Goal: Task Accomplishment & Management: Complete application form

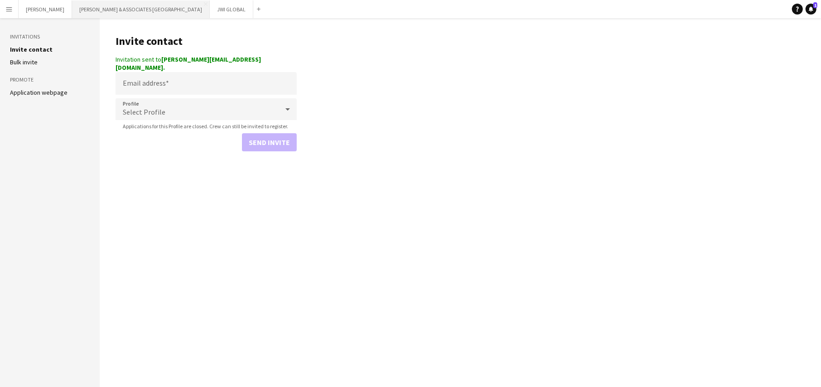
click at [82, 8] on button "[PERSON_NAME] & ASSOCIATES UAE Close" at bounding box center [141, 9] width 138 height 18
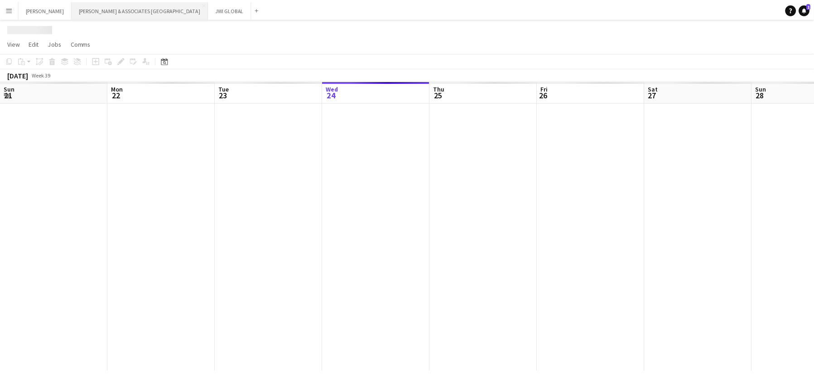
scroll to position [0, 217]
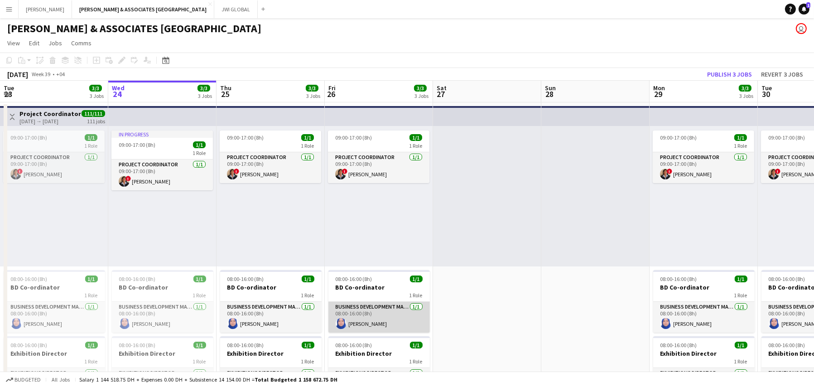
click at [363, 312] on app-card-role "Business Development Manager [DATE] 08:00-16:00 (8h) [PERSON_NAME]" at bounding box center [378, 317] width 101 height 31
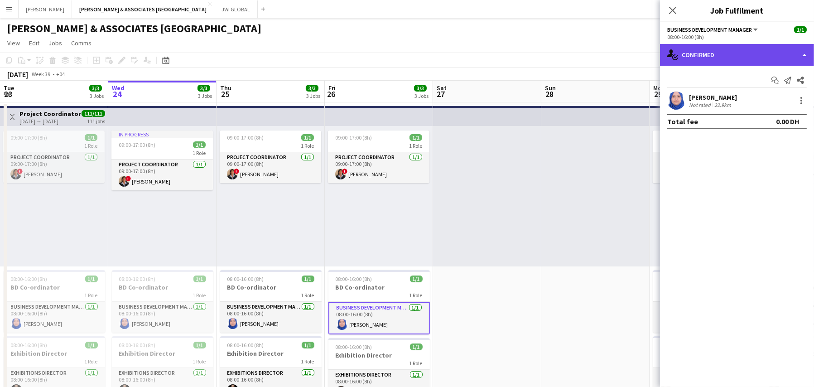
click at [774, 52] on div "single-neutral-actions-check-2 Confirmed" at bounding box center [737, 55] width 154 height 22
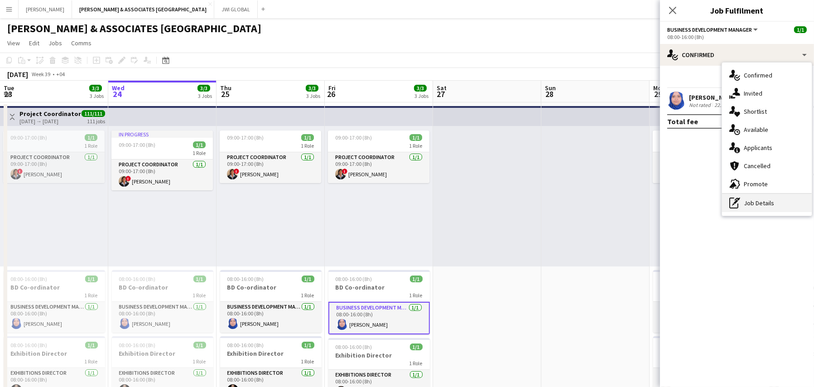
click at [750, 207] on div "pen-write Job Details" at bounding box center [767, 203] width 90 height 18
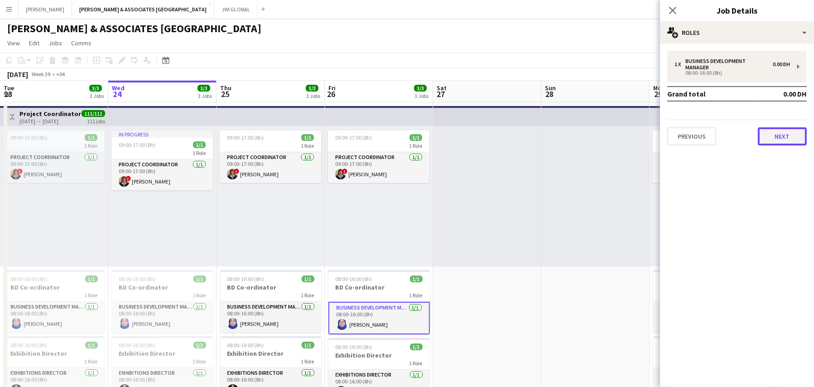
click at [775, 135] on button "Next" at bounding box center [782, 136] width 49 height 18
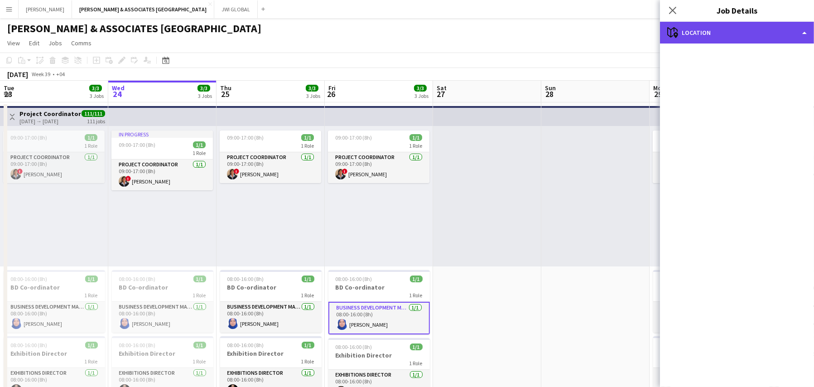
click at [761, 38] on div "maps-pin-1 Location" at bounding box center [737, 33] width 154 height 22
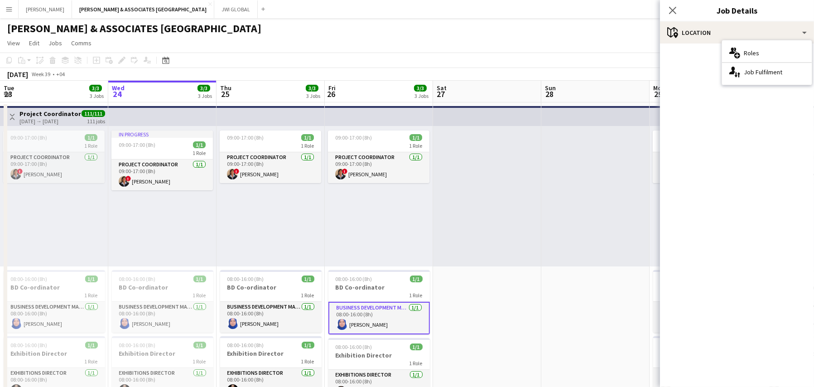
drag, startPoint x: 672, startPoint y: 6, endPoint x: 671, endPoint y: 16, distance: 9.6
click at [672, 7] on icon "Close pop-in" at bounding box center [672, 10] width 7 height 7
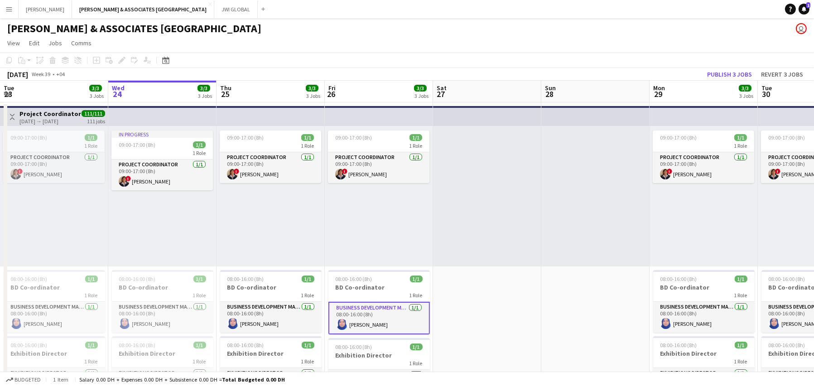
drag, startPoint x: 397, startPoint y: 315, endPoint x: 397, endPoint y: 309, distance: 5.4
click at [397, 315] on app-card-role "Business Development Manager [DATE] 08:00-16:00 (8h) [PERSON_NAME]" at bounding box center [378, 318] width 101 height 33
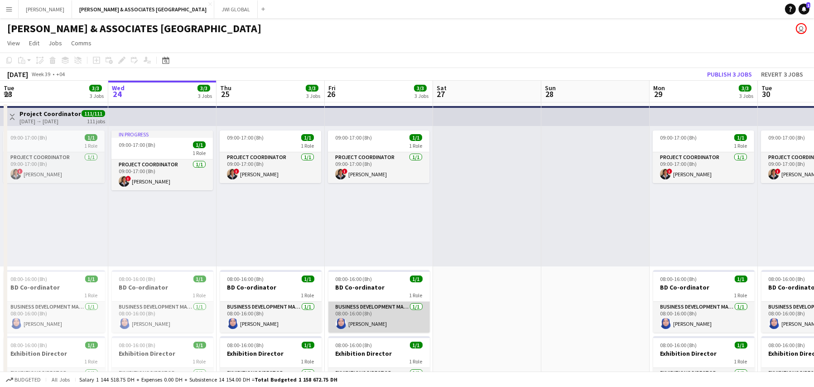
click at [392, 309] on app-card-role "Business Development Manager [DATE] 08:00-16:00 (8h) [PERSON_NAME]" at bounding box center [378, 317] width 101 height 31
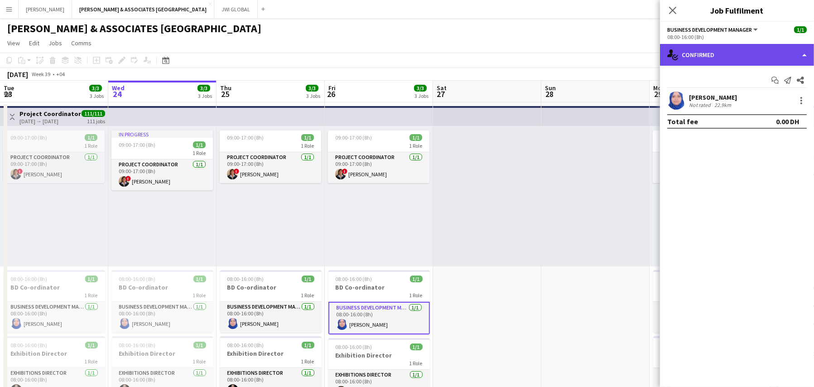
click at [731, 52] on div "single-neutral-actions-check-2 Confirmed" at bounding box center [737, 55] width 154 height 22
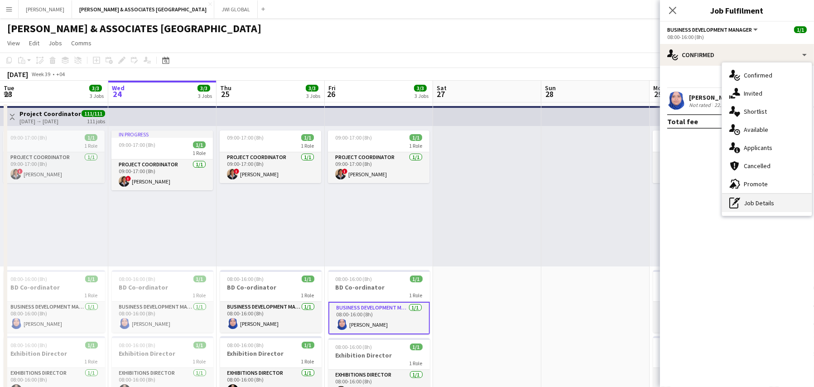
click at [750, 204] on div "pen-write Job Details" at bounding box center [767, 203] width 90 height 18
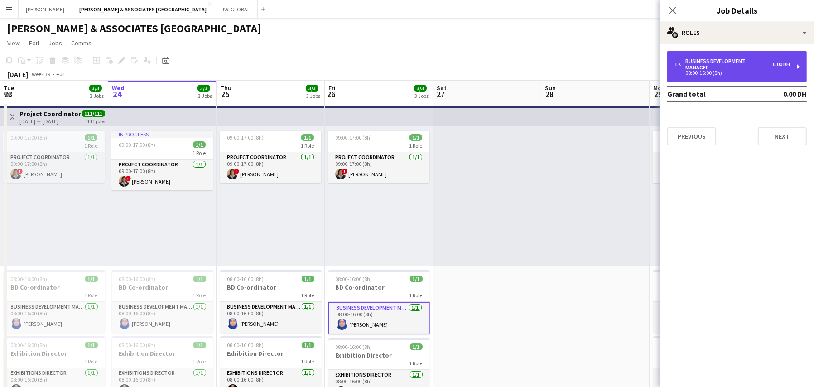
click at [725, 71] on div "08:00-16:00 (8h)" at bounding box center [733, 73] width 116 height 5
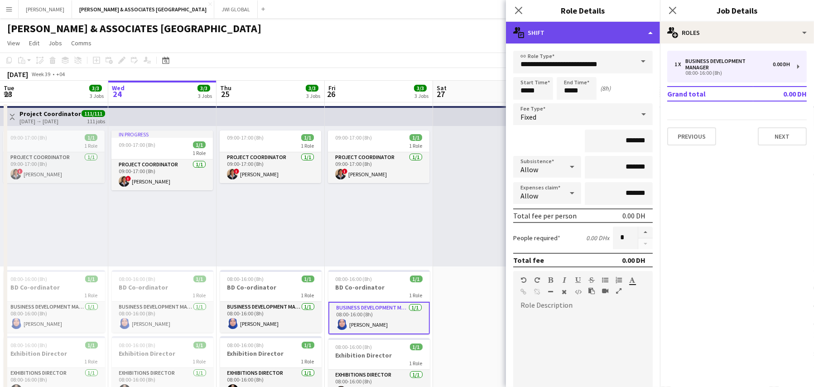
click at [644, 30] on div "multiple-actions-text Shift" at bounding box center [583, 33] width 154 height 22
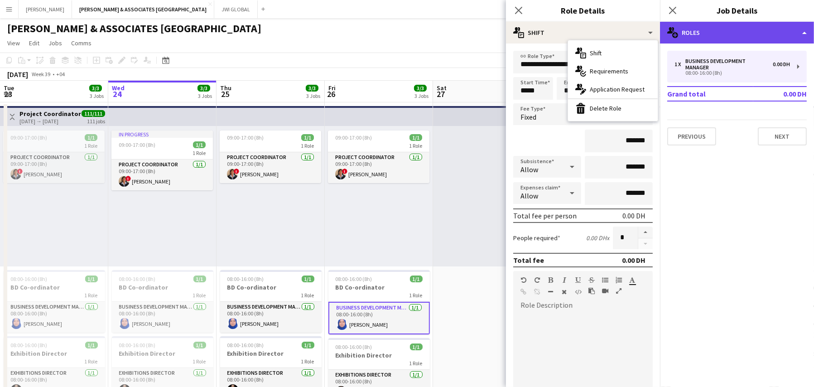
click at [676, 36] on icon at bounding box center [675, 35] width 6 height 6
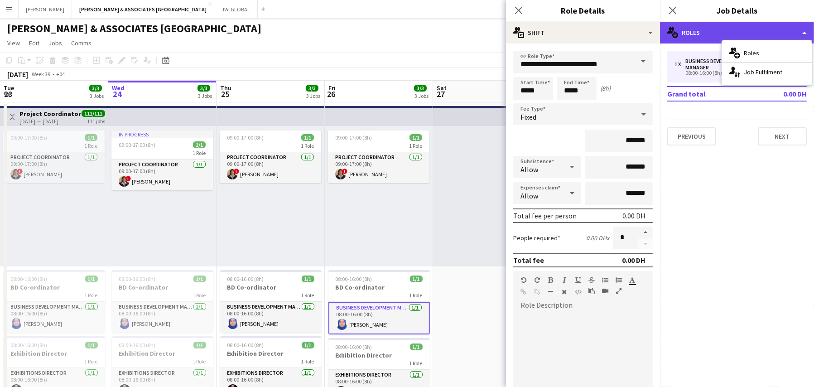
click at [676, 36] on icon at bounding box center [675, 35] width 6 height 6
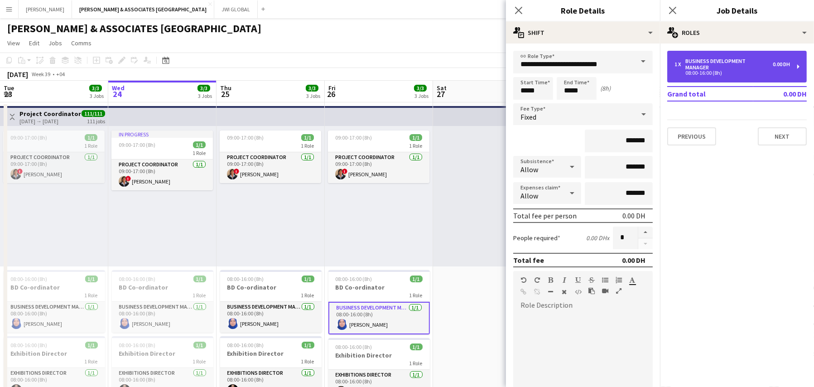
click at [709, 71] on div "08:00-16:00 (8h)" at bounding box center [733, 73] width 116 height 5
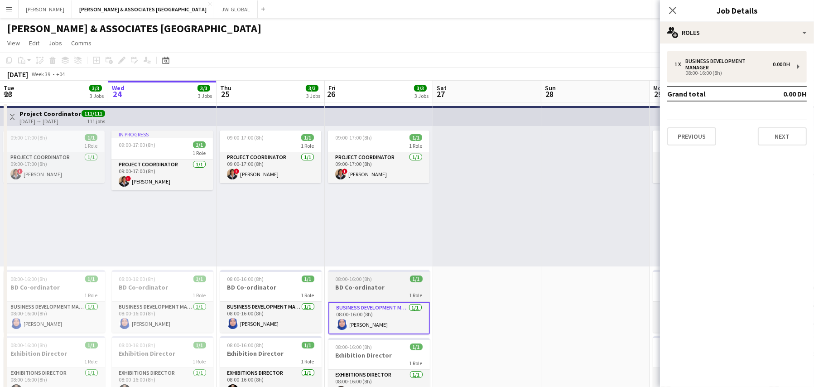
click at [386, 281] on div "08:00-16:00 (8h) 1/1" at bounding box center [378, 278] width 101 height 7
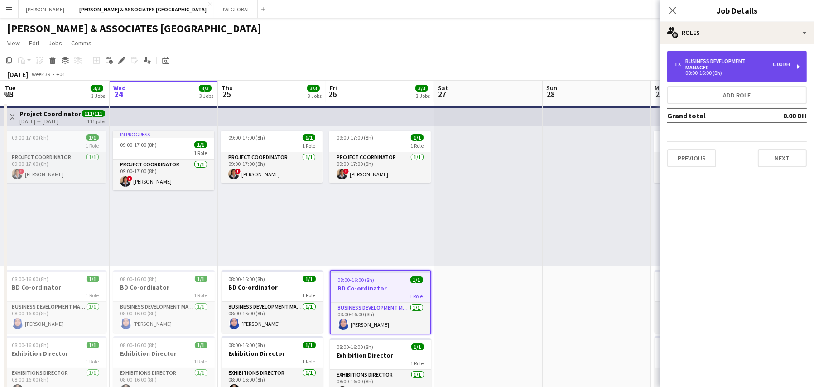
click at [702, 66] on div "Business Development Manager" at bounding box center [728, 64] width 87 height 13
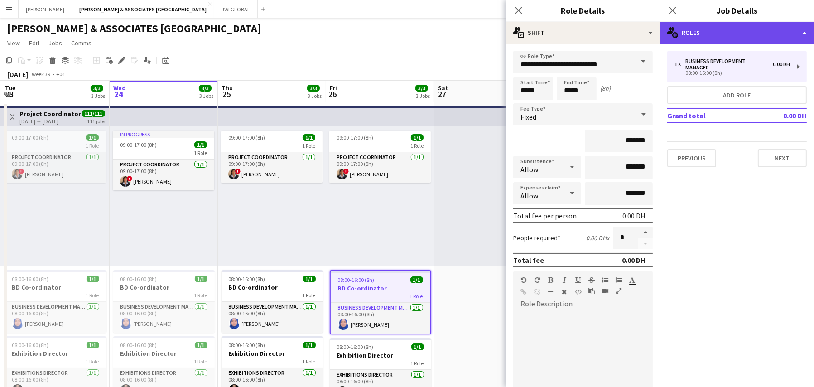
click at [718, 31] on div "multiple-users-add Roles" at bounding box center [737, 33] width 154 height 22
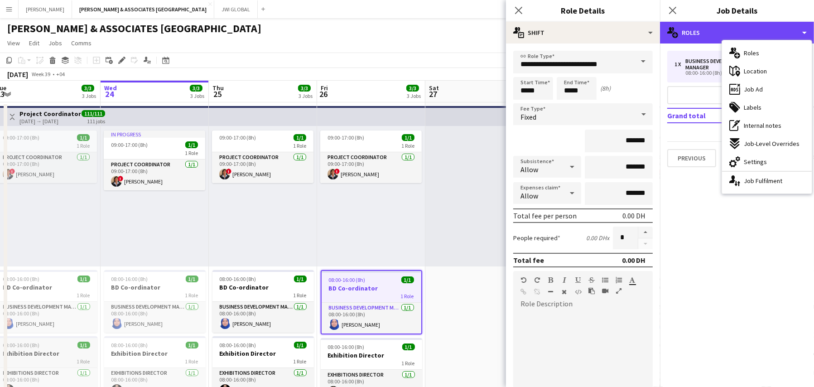
scroll to position [0, 333]
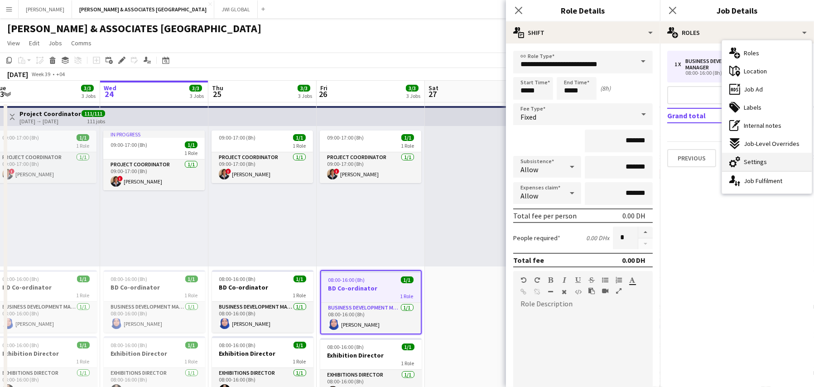
click at [742, 159] on div "cog-double-3 Settings" at bounding box center [767, 162] width 90 height 18
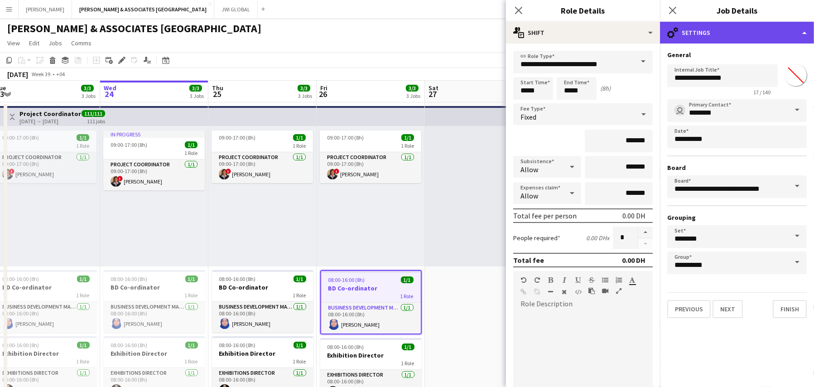
click at [740, 34] on div "cog-double-3 Settings" at bounding box center [737, 33] width 154 height 22
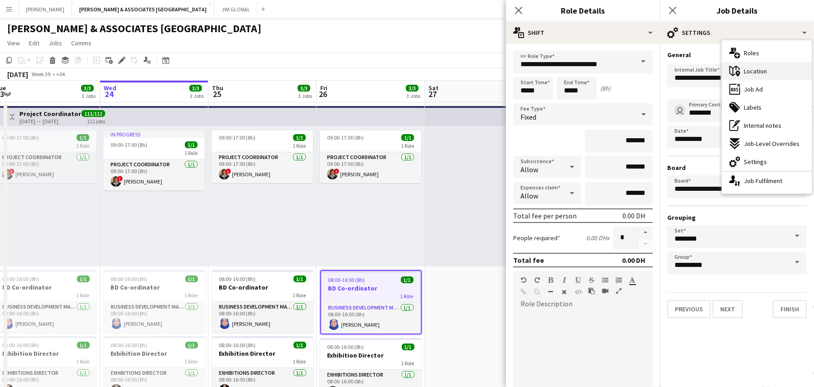
click at [766, 72] on span "Location" at bounding box center [755, 71] width 23 height 8
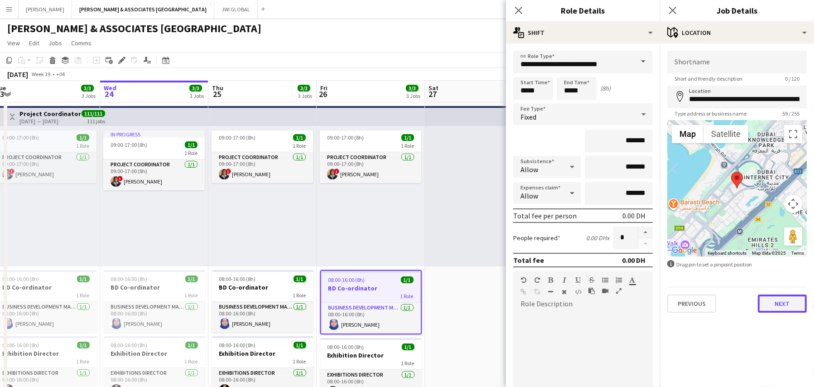
click at [785, 302] on button "Next" at bounding box center [782, 303] width 49 height 18
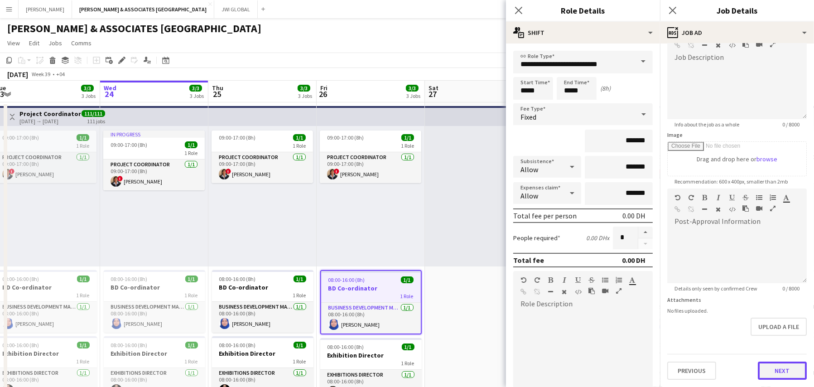
scroll to position [61, 0]
click at [776, 338] on form "**********" at bounding box center [737, 185] width 154 height 390
click at [783, 368] on button "Next" at bounding box center [782, 371] width 49 height 18
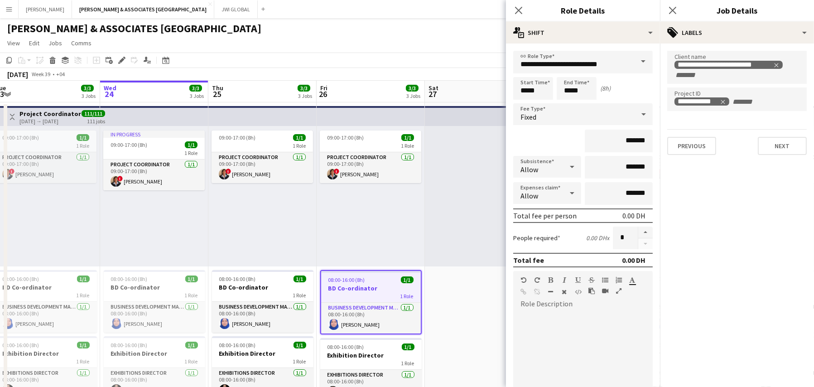
scroll to position [0, 0]
click at [781, 149] on button "Next" at bounding box center [782, 146] width 49 height 18
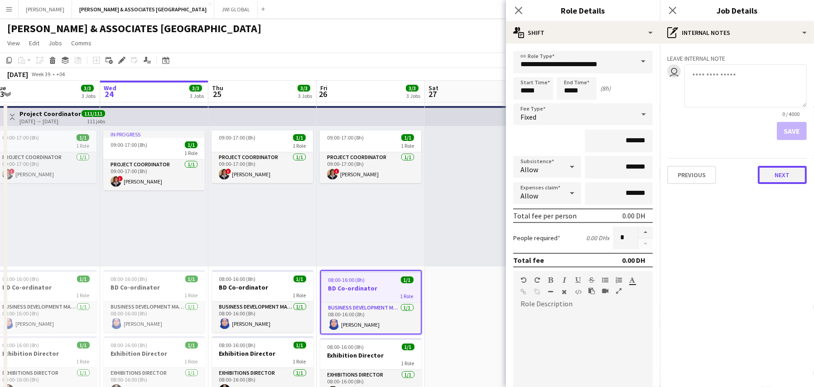
click at [791, 179] on button "Next" at bounding box center [782, 175] width 49 height 18
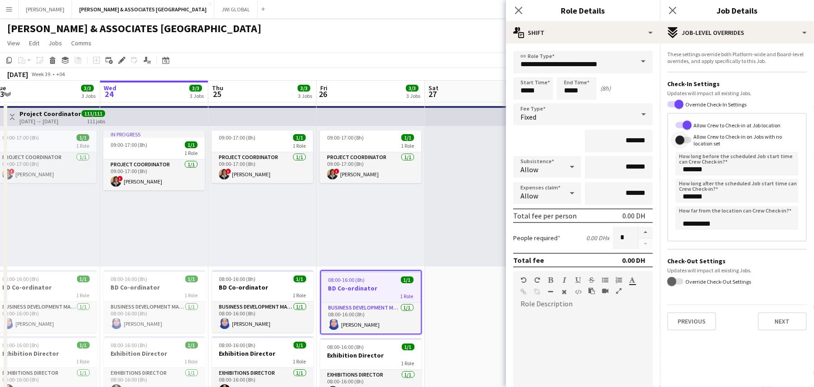
click at [680, 142] on span "button" at bounding box center [679, 139] width 9 height 9
click at [782, 322] on button "Next" at bounding box center [782, 321] width 49 height 18
type input "*******"
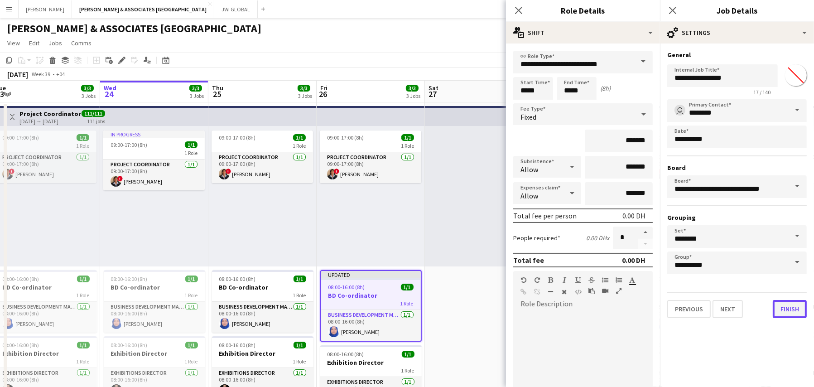
click at [790, 311] on button "Finish" at bounding box center [790, 309] width 34 height 18
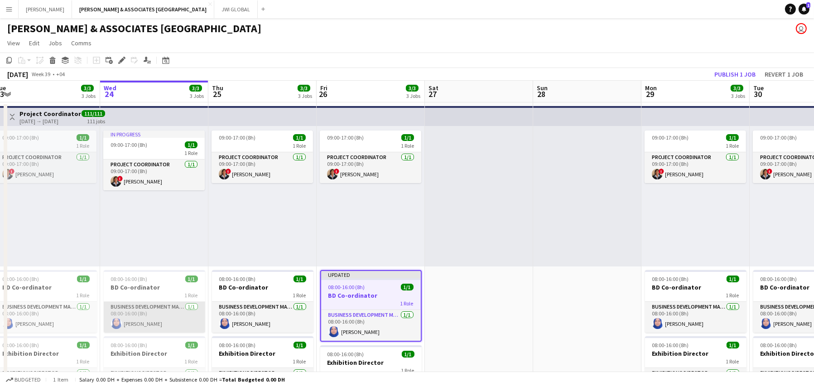
click at [136, 306] on app-card-role "Business Development Manager [DATE] 08:00-16:00 (8h) [PERSON_NAME]" at bounding box center [154, 317] width 101 height 31
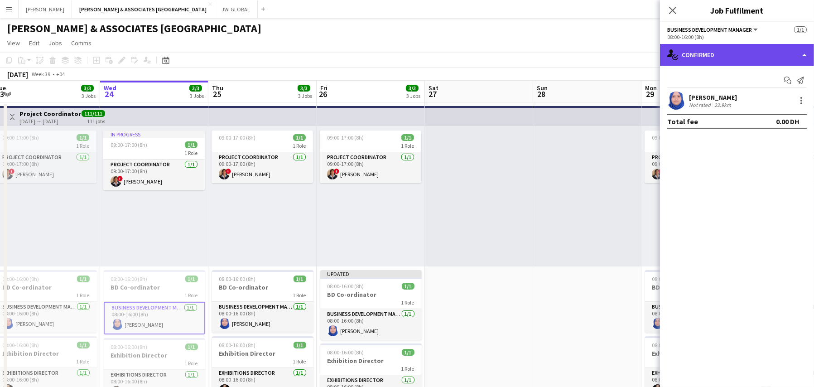
click at [699, 58] on div "single-neutral-actions-check-2 Confirmed" at bounding box center [737, 55] width 154 height 22
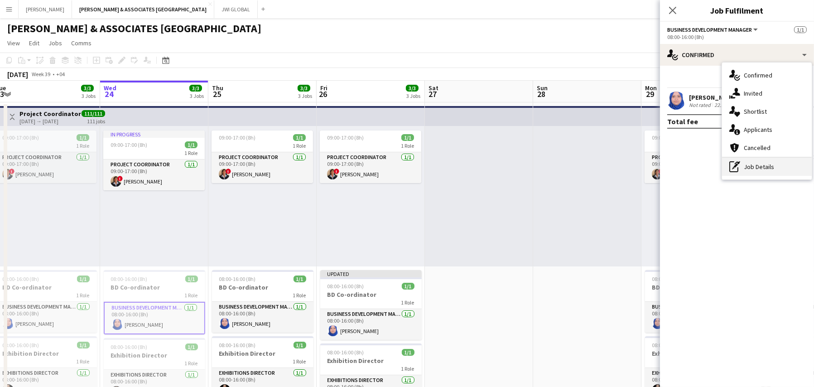
click at [740, 159] on div "pen-write Job Details" at bounding box center [767, 167] width 90 height 18
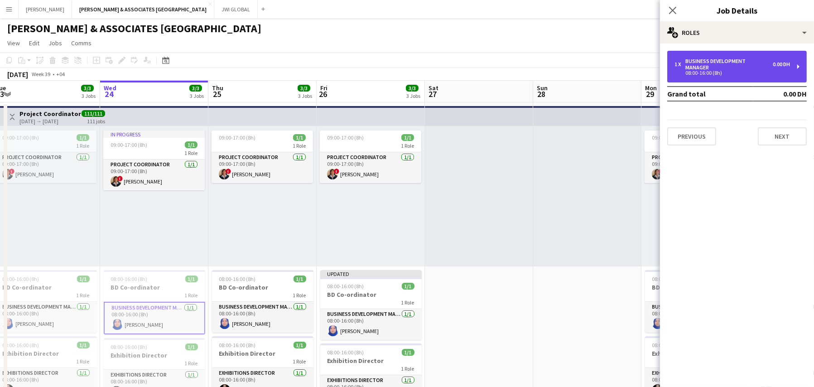
click at [707, 68] on div "Business Development Manager" at bounding box center [728, 64] width 87 height 13
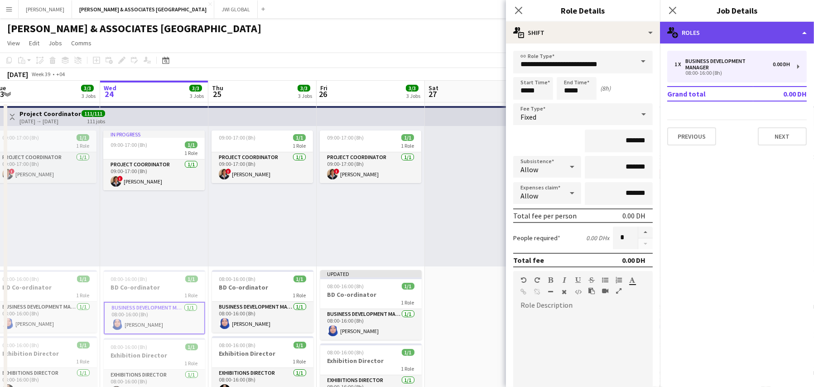
click at [707, 27] on div "multiple-users-add Roles" at bounding box center [737, 33] width 154 height 22
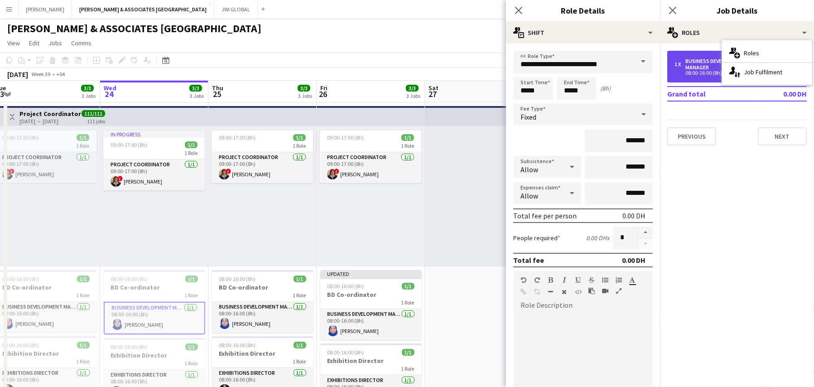
click at [704, 64] on div "Business Development Manager" at bounding box center [728, 64] width 87 height 13
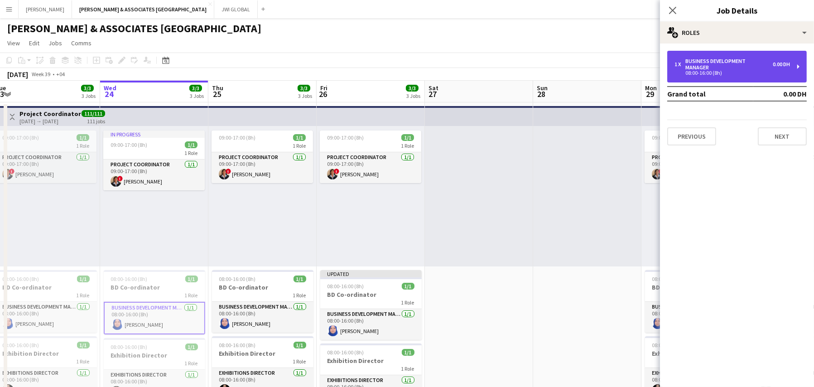
click at [704, 64] on div "Business Development Manager" at bounding box center [728, 64] width 87 height 13
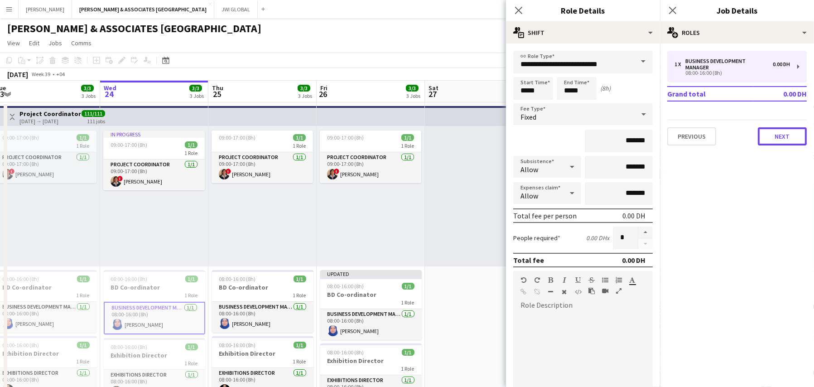
click at [771, 137] on button "Next" at bounding box center [782, 136] width 49 height 18
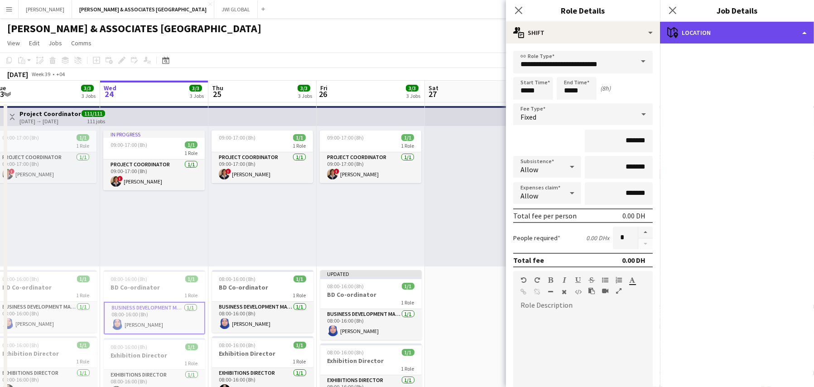
click at [733, 26] on div "maps-pin-1 Location" at bounding box center [737, 33] width 154 height 22
click at [749, 29] on div "maps-pin-1 Location" at bounding box center [737, 33] width 154 height 22
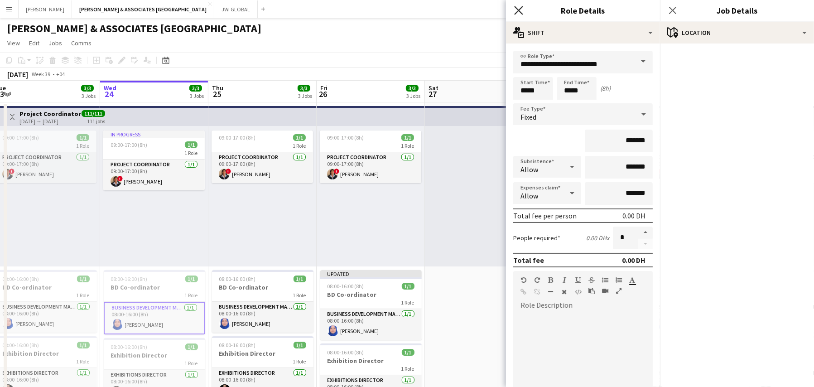
drag, startPoint x: 506, startPoint y: 7, endPoint x: 517, endPoint y: 6, distance: 10.9
click at [509, 6] on div "Close pop-in" at bounding box center [518, 10] width 25 height 21
click at [521, 8] on icon at bounding box center [518, 10] width 9 height 9
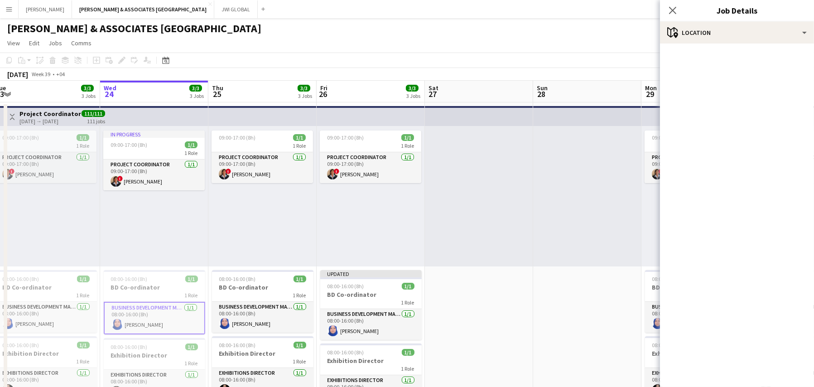
click at [161, 323] on app-card-role "Business Development Manager [DATE] 08:00-16:00 (8h) [PERSON_NAME]" at bounding box center [154, 318] width 101 height 33
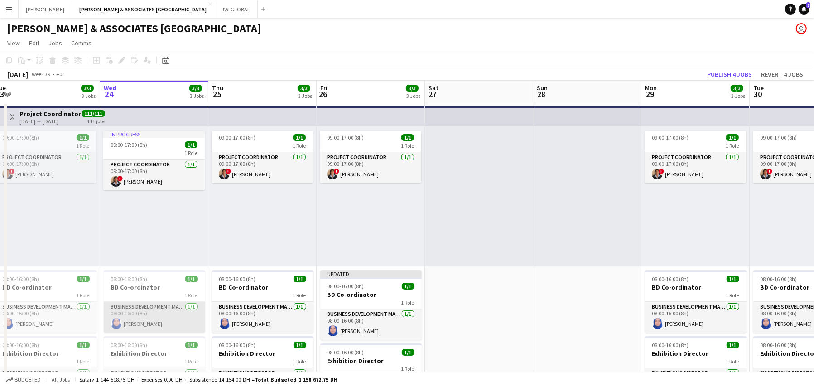
click at [164, 312] on app-card-role "Business Development Manager [DATE] 08:00-16:00 (8h) [PERSON_NAME]" at bounding box center [154, 317] width 101 height 31
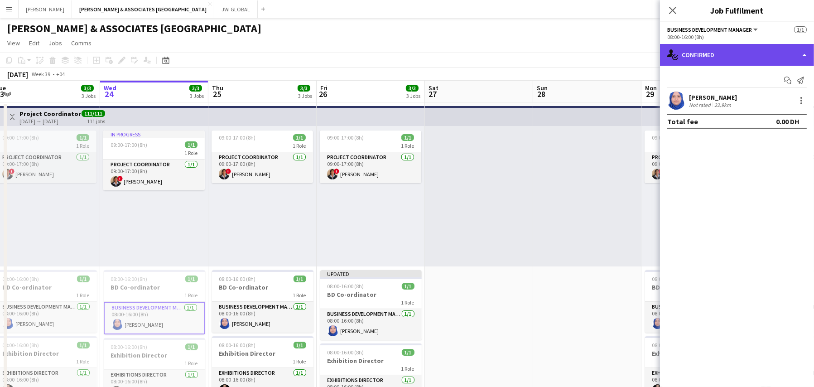
click at [745, 63] on div "single-neutral-actions-check-2 Confirmed" at bounding box center [737, 55] width 154 height 22
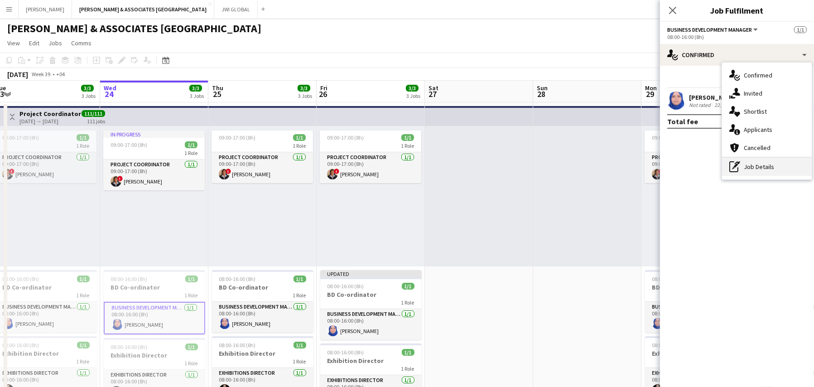
click at [753, 168] on div "pen-write Job Details" at bounding box center [767, 167] width 90 height 18
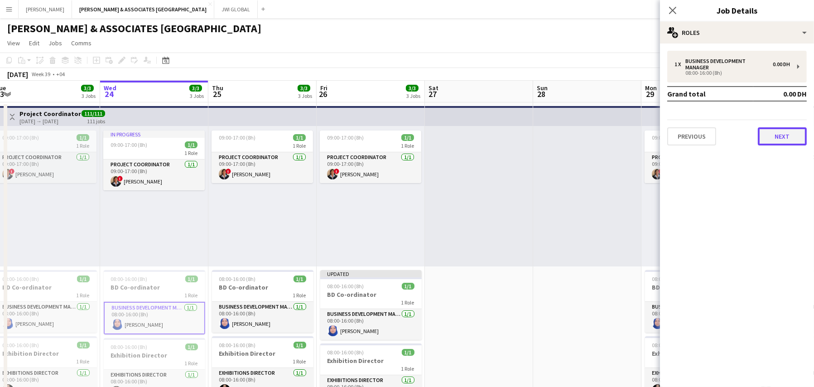
click at [774, 135] on button "Next" at bounding box center [782, 136] width 49 height 18
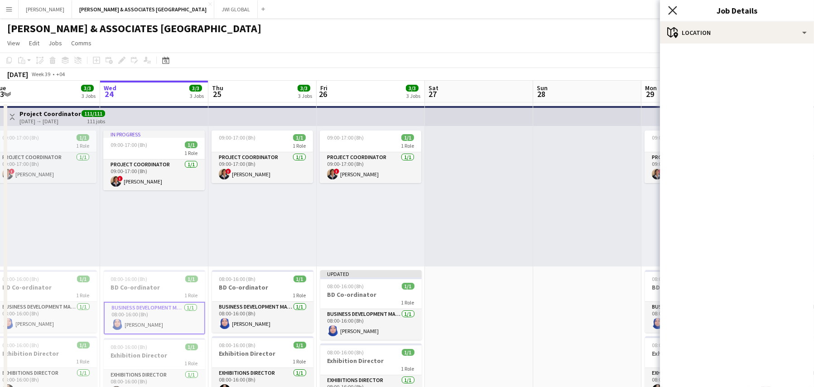
click at [673, 7] on icon "Close pop-in" at bounding box center [672, 10] width 9 height 9
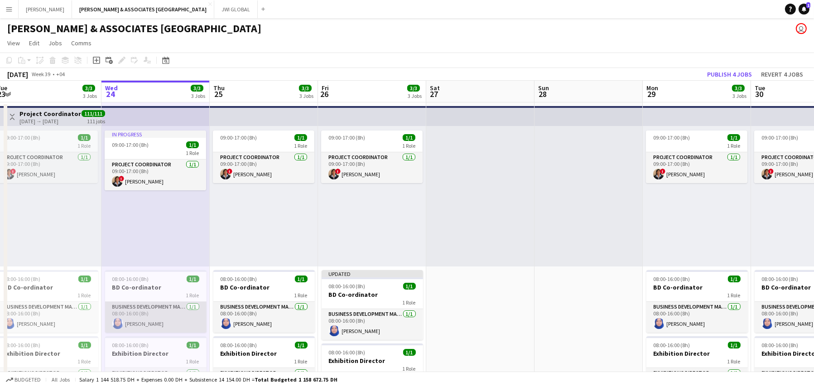
click at [159, 312] on app-card-role "Business Development Manager [DATE] 08:00-16:00 (8h) [PERSON_NAME]" at bounding box center [155, 317] width 101 height 31
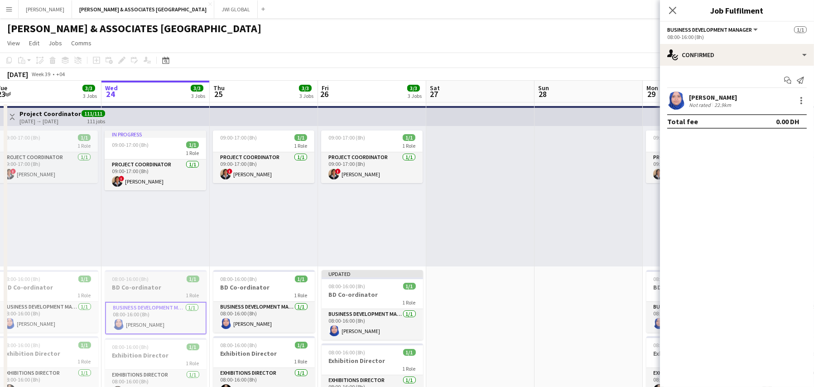
click at [175, 289] on h3 "BD Co-ordinator" at bounding box center [155, 287] width 101 height 8
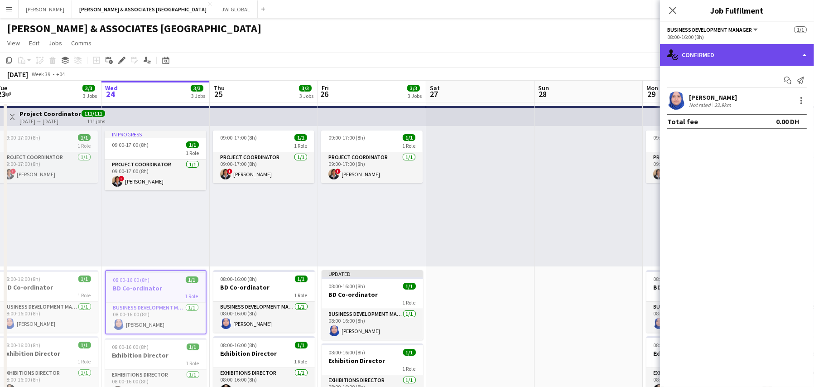
click at [714, 52] on div "single-neutral-actions-check-2 Confirmed" at bounding box center [737, 55] width 154 height 22
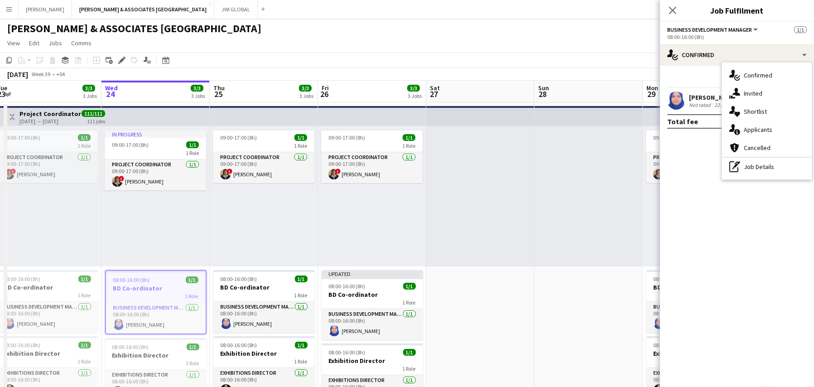
click at [745, 165] on div "pen-write Job Details" at bounding box center [767, 167] width 90 height 18
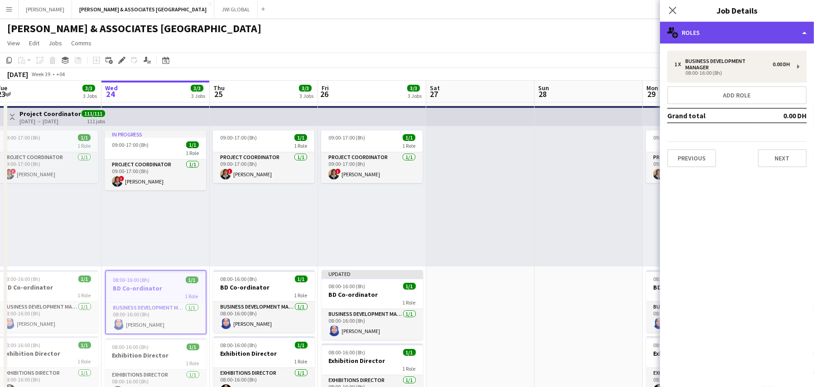
click at [698, 33] on div "multiple-users-add Roles" at bounding box center [737, 33] width 154 height 22
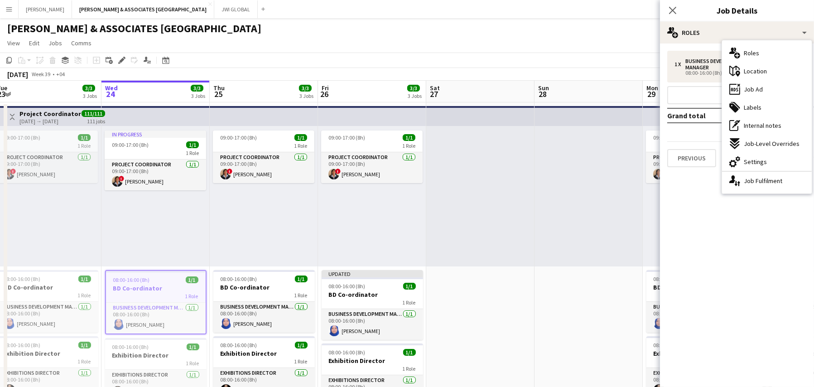
click at [742, 70] on div "maps-pin-1 Location" at bounding box center [767, 71] width 90 height 18
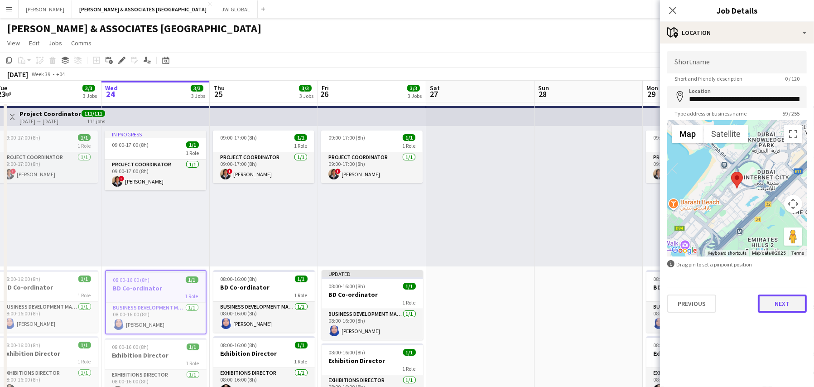
click at [786, 303] on button "Next" at bounding box center [782, 303] width 49 height 18
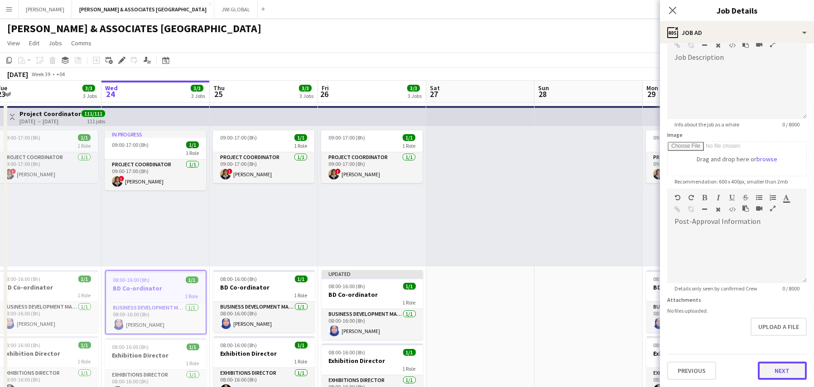
click at [774, 340] on form "**********" at bounding box center [737, 185] width 154 height 390
click at [776, 368] on button "Next" at bounding box center [782, 371] width 49 height 18
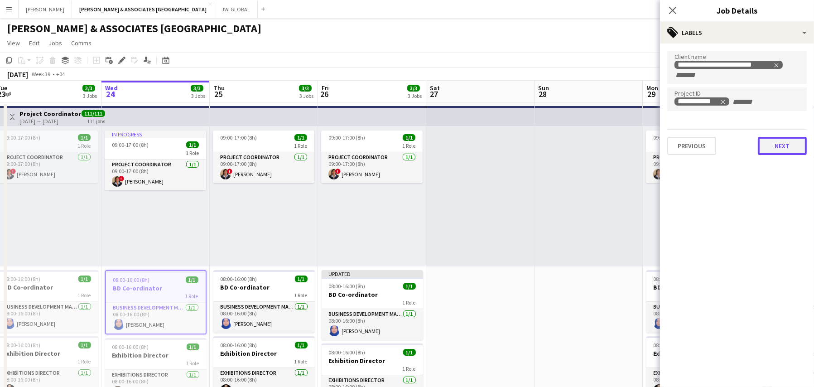
click at [778, 149] on button "Next" at bounding box center [782, 146] width 49 height 18
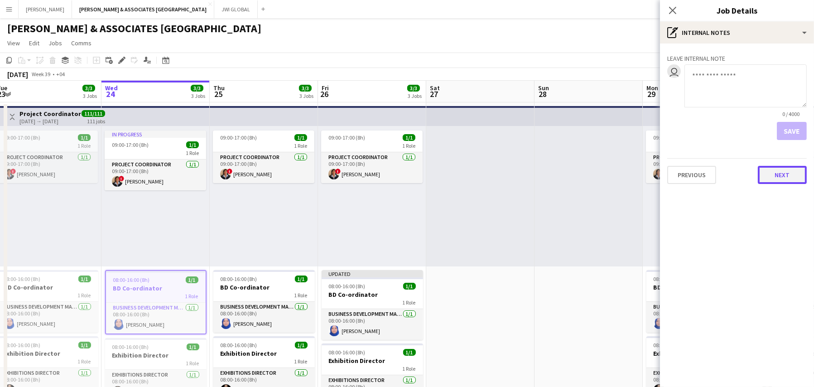
click at [782, 171] on button "Next" at bounding box center [782, 175] width 49 height 18
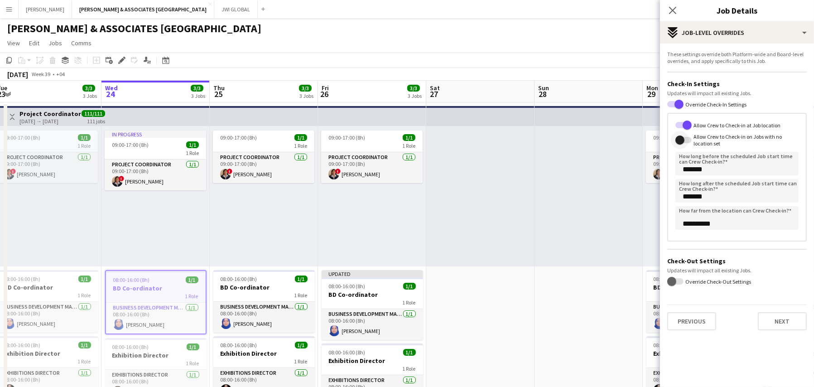
click at [679, 138] on span "button" at bounding box center [679, 139] width 9 height 9
click at [770, 319] on button "Next" at bounding box center [782, 321] width 49 height 18
type input "*******"
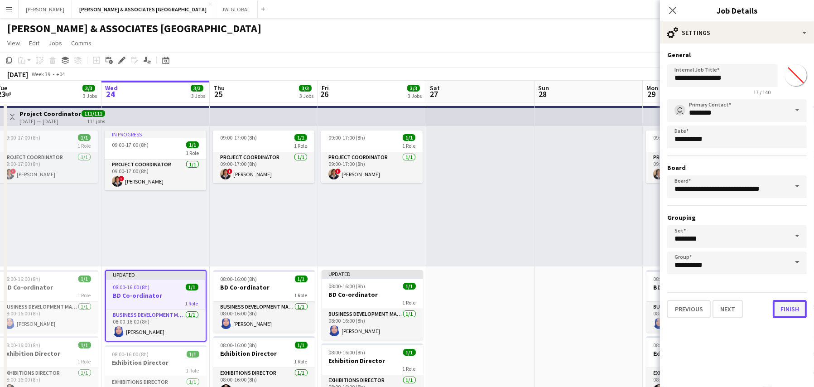
click at [787, 303] on button "Finish" at bounding box center [790, 309] width 34 height 18
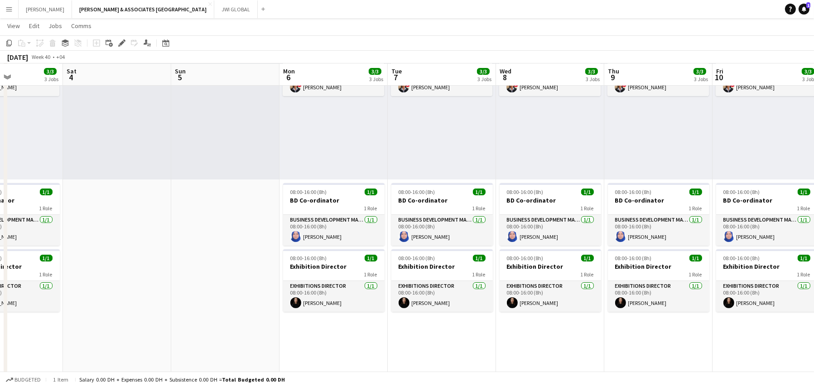
scroll to position [85, 0]
click at [260, 8] on button "Add" at bounding box center [263, 8] width 7 height 7
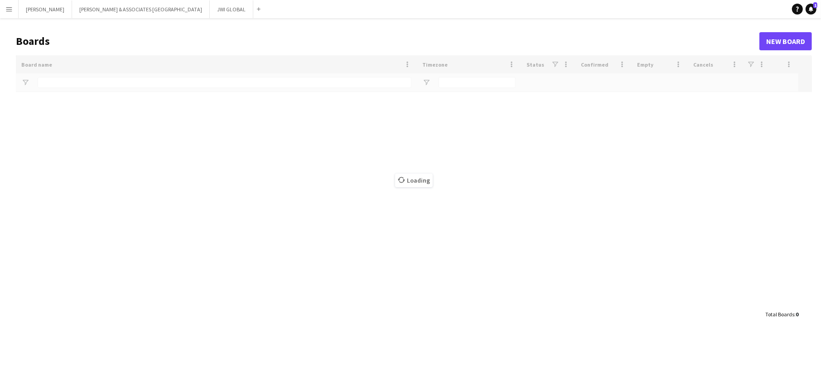
click at [204, 65] on div "Loading" at bounding box center [414, 180] width 796 height 250
type input "**"
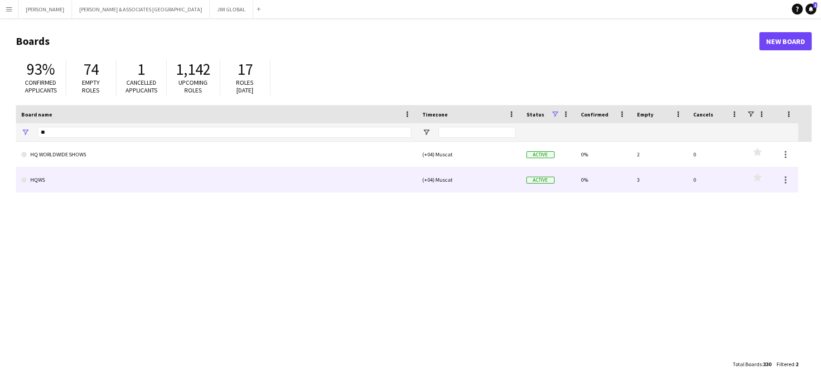
click at [118, 178] on link "HQWS" at bounding box center [216, 179] width 390 height 25
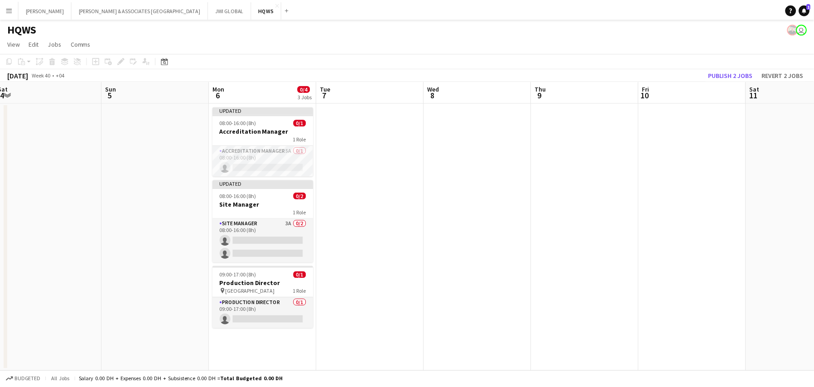
scroll to position [0, 330]
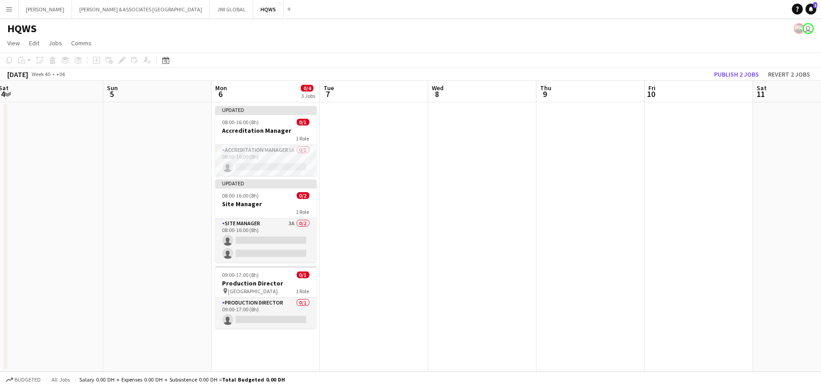
click at [238, 345] on app-date-cell "Updated 08:00-16:00 (8h) 0/1 Accreditation Manager 1 Role Accreditation Manager…" at bounding box center [266, 236] width 108 height 269
click at [98, 62] on icon "Add job" at bounding box center [96, 60] width 7 height 7
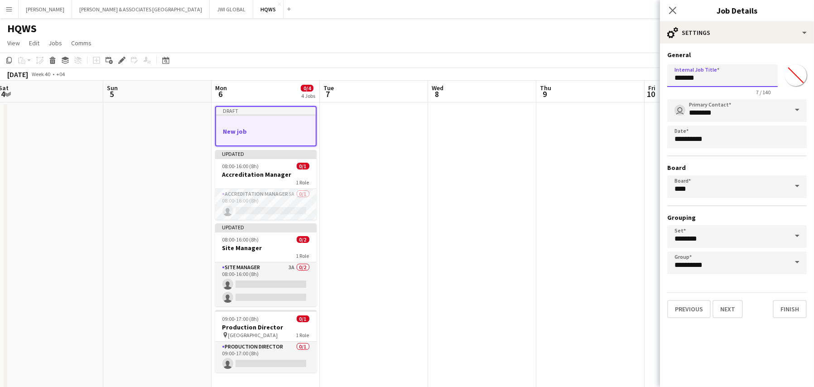
click at [683, 74] on input "*******" at bounding box center [722, 75] width 111 height 23
click at [730, 71] on input "*******" at bounding box center [722, 75] width 111 height 23
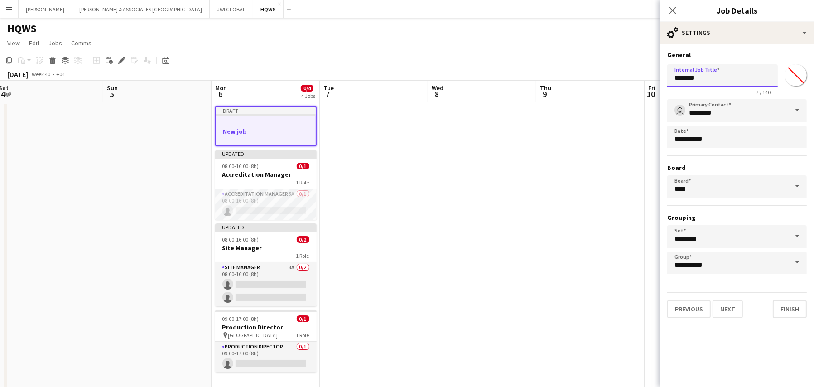
paste input "**********"
type input "**********"
click at [723, 305] on button "Next" at bounding box center [728, 309] width 30 height 18
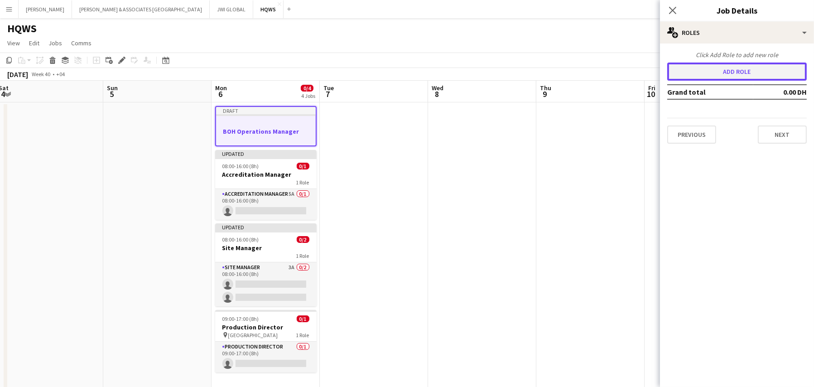
click at [748, 76] on button "Add role" at bounding box center [737, 72] width 140 height 18
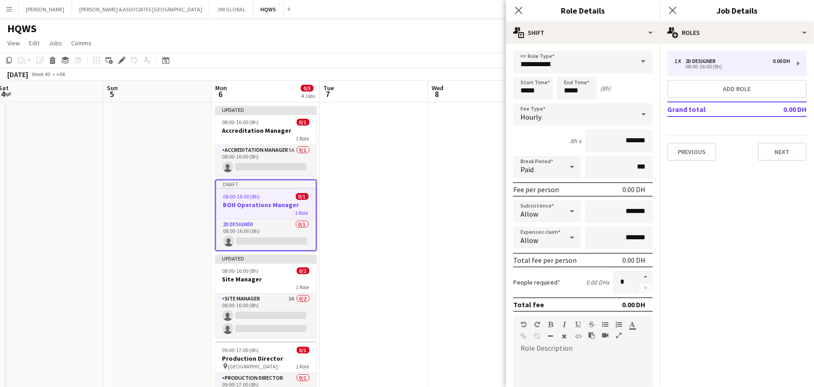
click at [639, 60] on span at bounding box center [643, 62] width 19 height 22
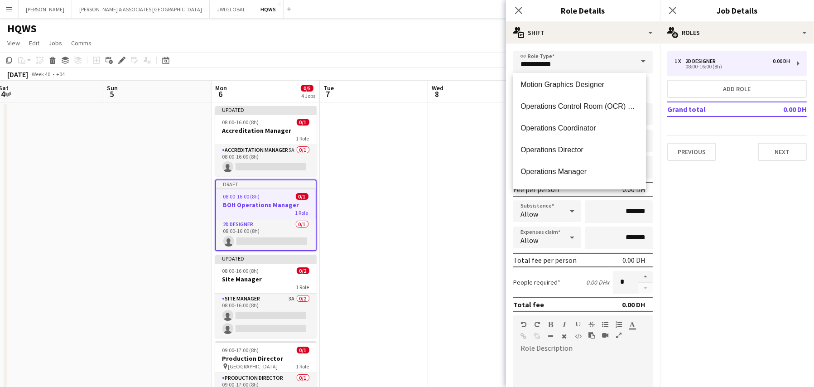
scroll to position [1897, 0]
click at [564, 166] on span "Operations Manager" at bounding box center [580, 169] width 118 height 9
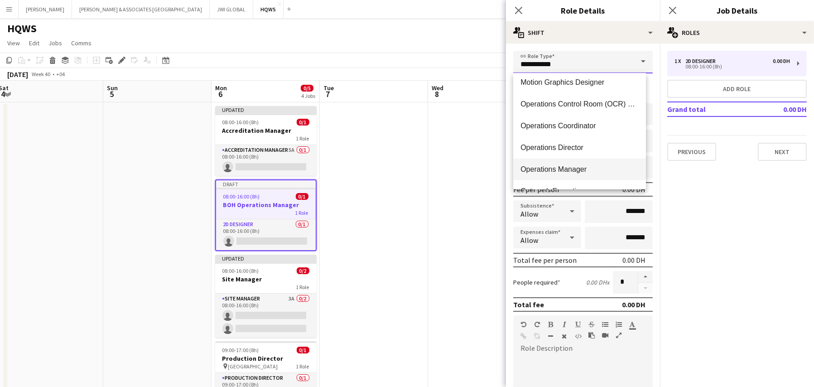
type input "**********"
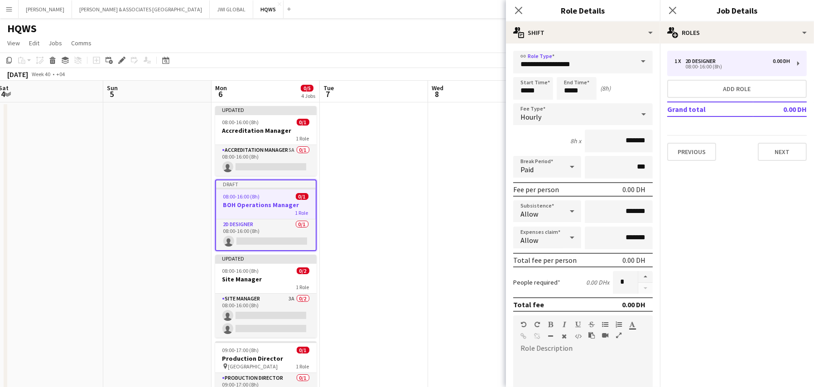
click at [549, 118] on div "Hourly" at bounding box center [573, 114] width 121 height 22
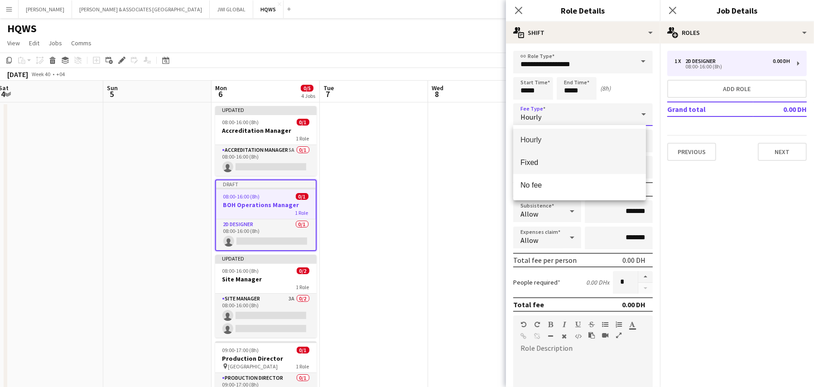
click at [555, 166] on span "Fixed" at bounding box center [580, 162] width 118 height 9
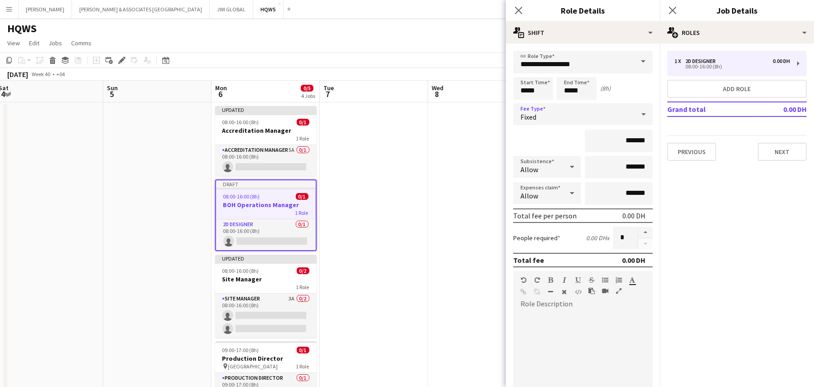
click at [602, 372] on div at bounding box center [583, 365] width 140 height 109
click at [584, 334] on div "To enrich screen reader interactions, please activate Accessibility in Grammarl…" at bounding box center [583, 365] width 140 height 109
paste div "To enrich screen reader interactions, please activate Accessibility in Grammarl…"
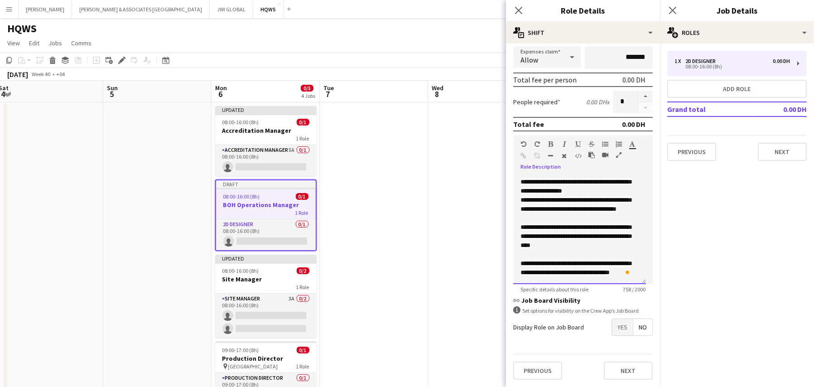
scroll to position [142, 0]
drag, startPoint x: 564, startPoint y: 263, endPoint x: 586, endPoint y: 258, distance: 22.3
click at [586, 258] on div "**********" at bounding box center [579, 229] width 133 height 109
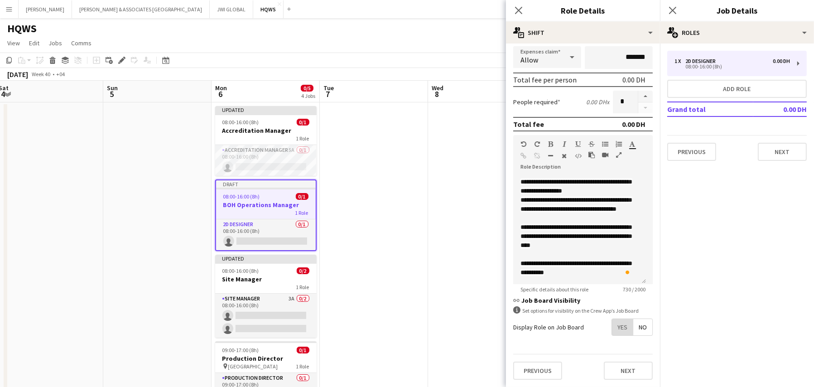
click at [614, 319] on span "Yes" at bounding box center [622, 327] width 21 height 16
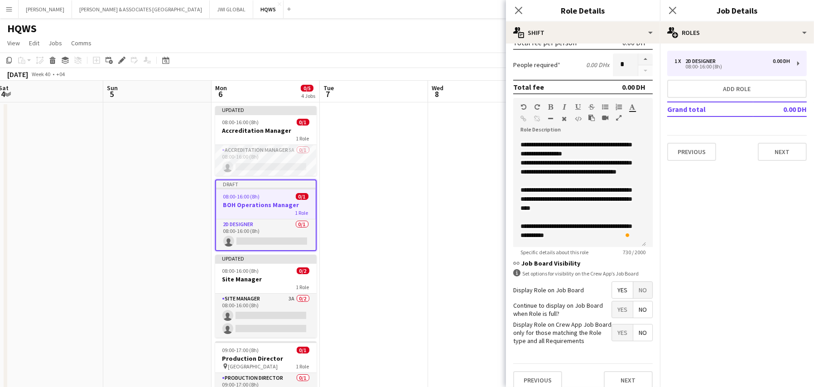
scroll to position [173, 0]
click at [637, 311] on span "No" at bounding box center [642, 310] width 19 height 16
click at [612, 285] on span "Yes" at bounding box center [622, 290] width 21 height 16
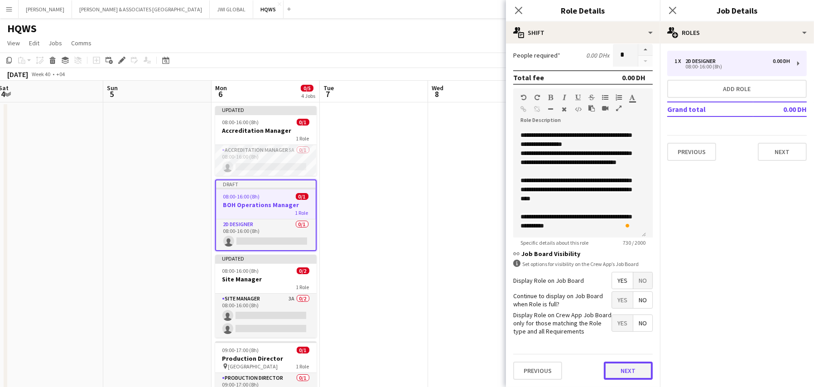
click at [621, 364] on button "Next" at bounding box center [628, 371] width 49 height 18
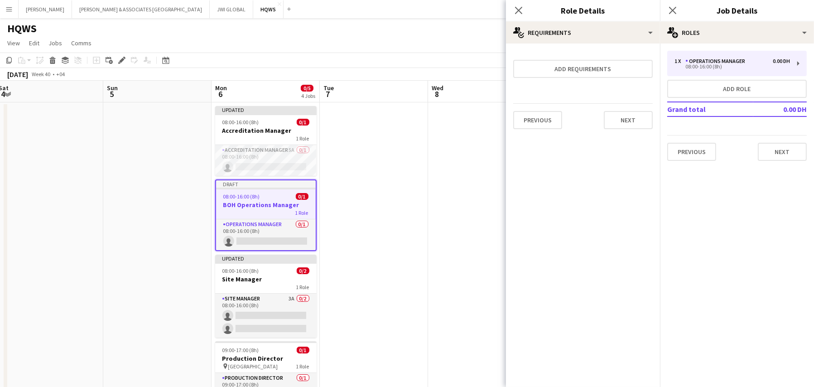
scroll to position [0, 0]
click at [546, 78] on form "Add requirements Previous Next" at bounding box center [583, 94] width 154 height 86
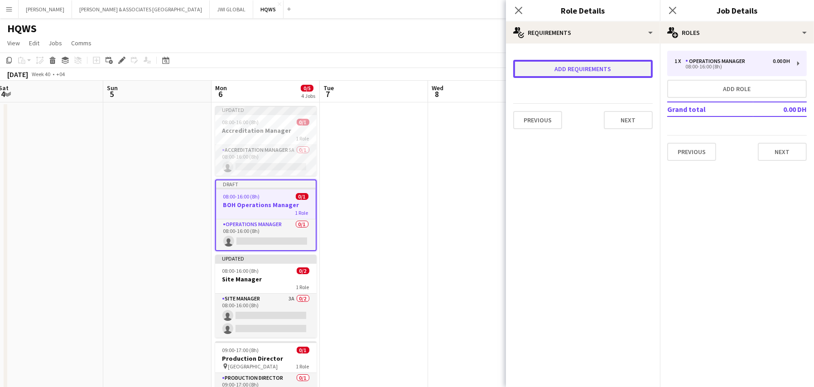
click at [546, 65] on button "Add requirements" at bounding box center [583, 69] width 140 height 18
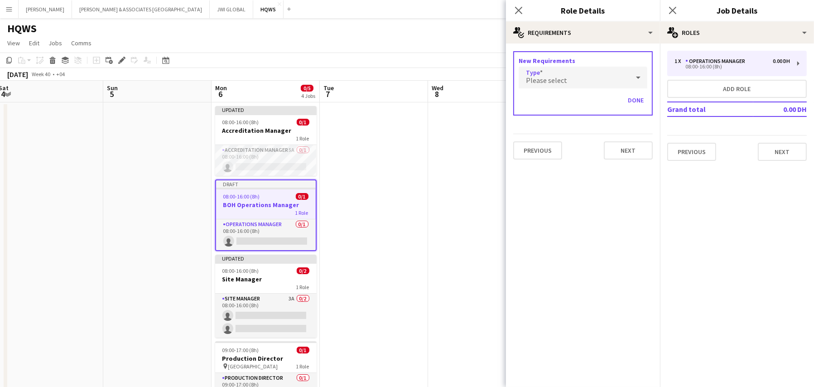
click at [551, 73] on div "Please select" at bounding box center [574, 78] width 111 height 22
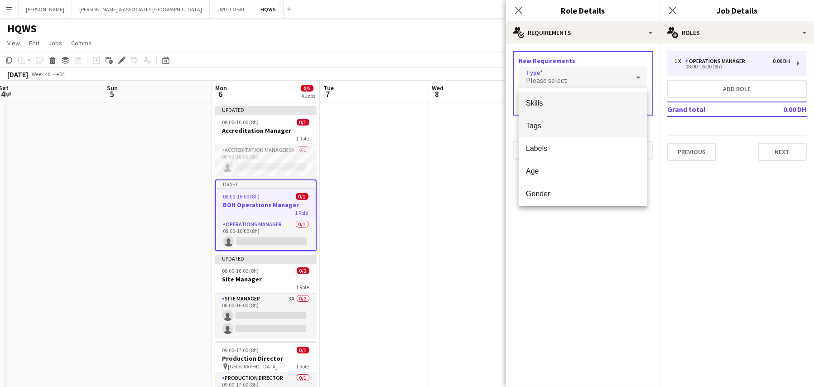
click at [552, 122] on span "Tags" at bounding box center [583, 125] width 114 height 9
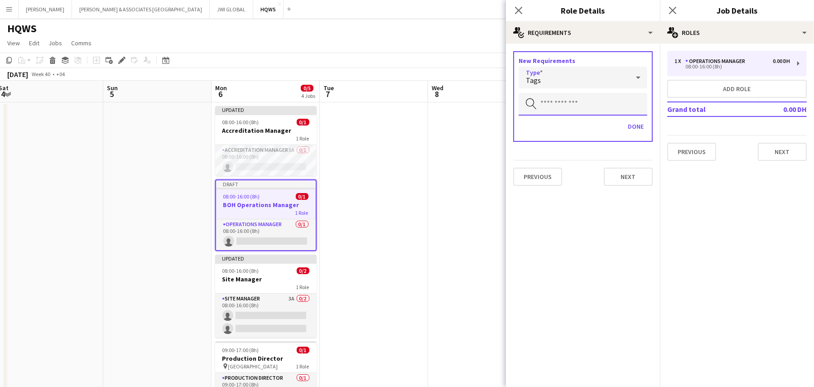
click at [550, 106] on input "text" at bounding box center [583, 104] width 129 height 23
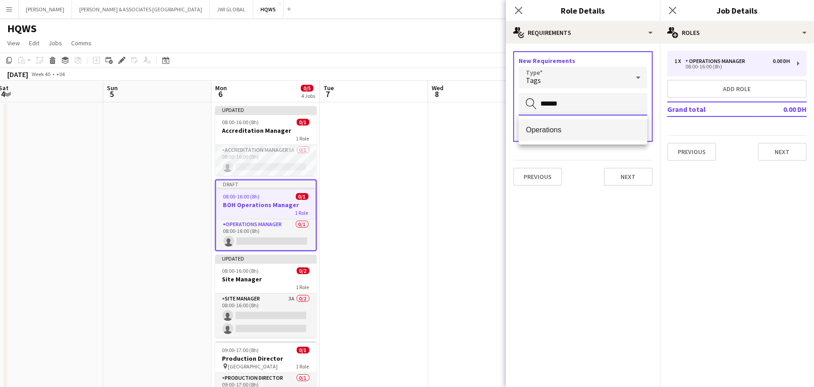
type input "******"
click at [555, 129] on span "Operations" at bounding box center [583, 129] width 114 height 9
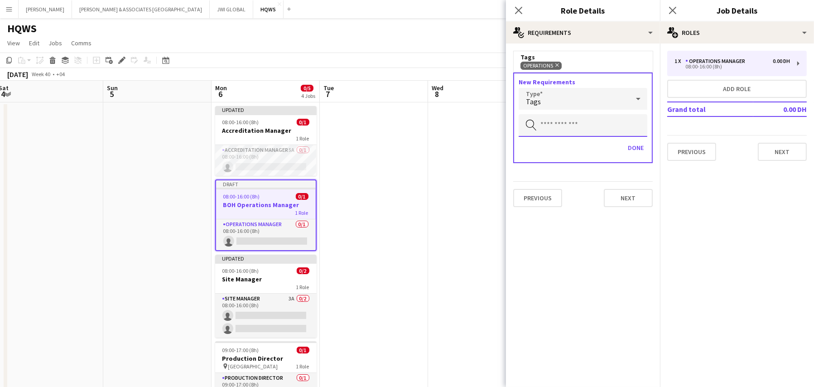
drag, startPoint x: 555, startPoint y: 129, endPoint x: 633, endPoint y: 103, distance: 81.7
click at [633, 103] on div "New Requirements Type Tags Search by tag Done" at bounding box center [583, 117] width 140 height 91
click at [628, 96] on div "Tags" at bounding box center [574, 99] width 111 height 22
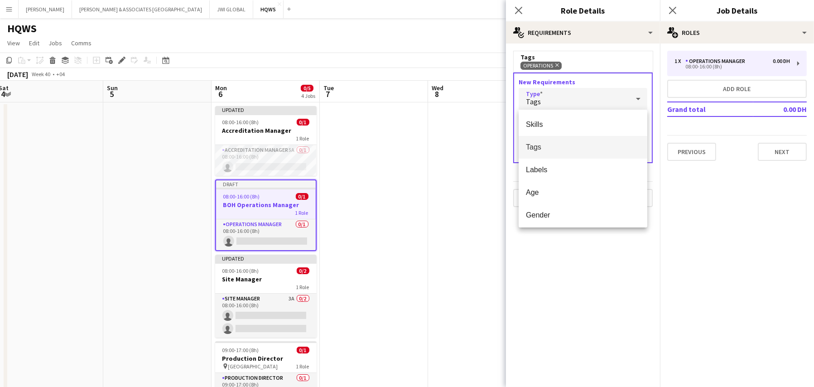
click at [595, 146] on span "Tags" at bounding box center [583, 147] width 114 height 9
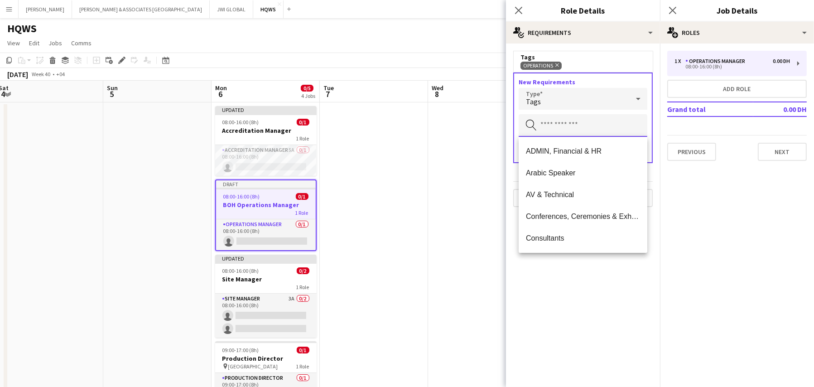
click at [589, 129] on input "text" at bounding box center [583, 125] width 129 height 23
click at [577, 173] on span "Arabic Speaker" at bounding box center [583, 173] width 114 height 9
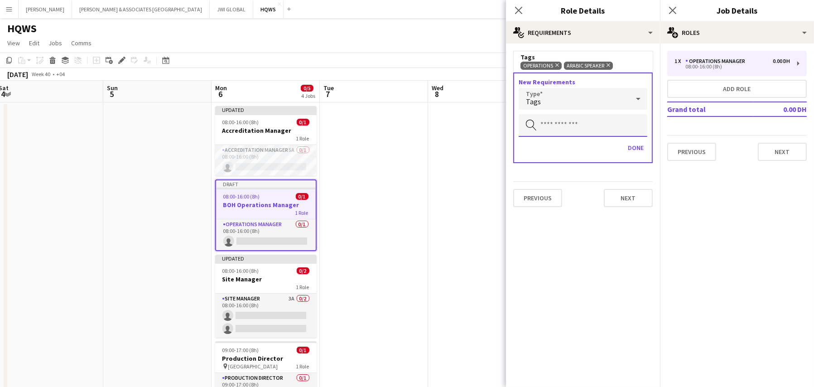
click at [569, 129] on input "text" at bounding box center [583, 125] width 129 height 23
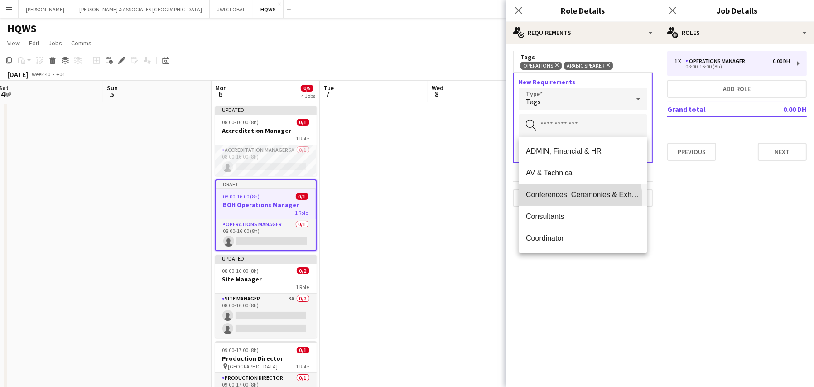
click at [566, 199] on mat-option "Conferences, Ceremonies & Exhibitions" at bounding box center [583, 195] width 129 height 22
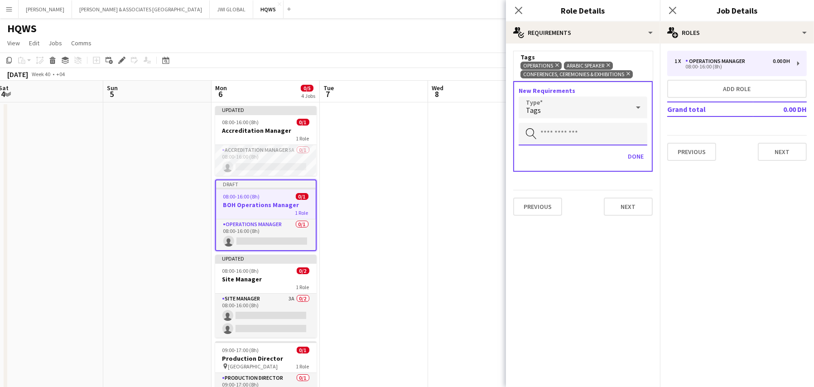
click at [552, 134] on input "text" at bounding box center [583, 134] width 129 height 23
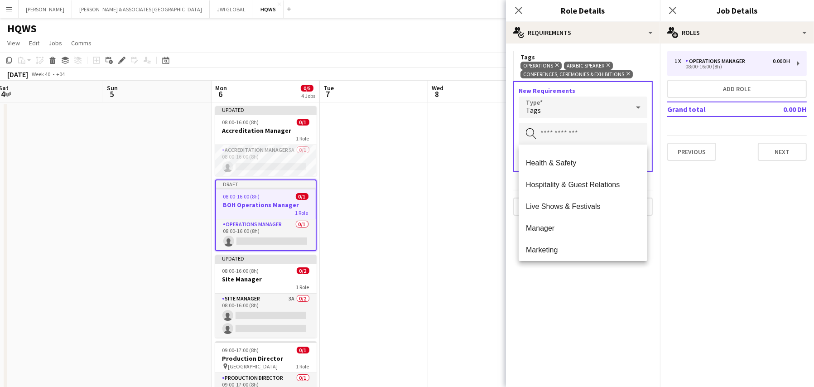
scroll to position [410, 0]
click at [569, 205] on span "Live Shows & Festivals" at bounding box center [583, 207] width 114 height 9
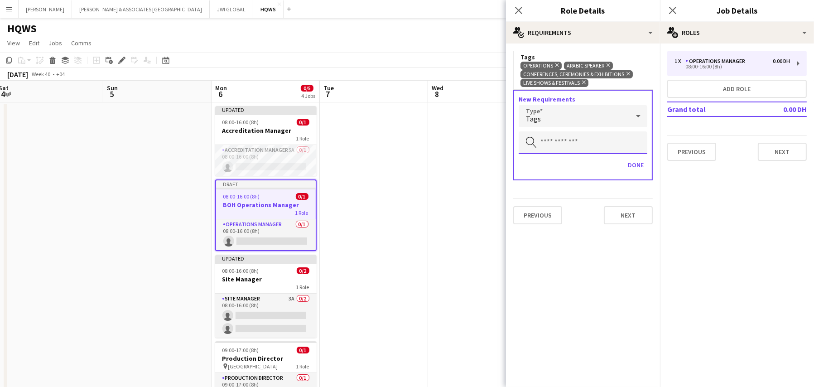
click at [562, 145] on input "text" at bounding box center [583, 142] width 129 height 23
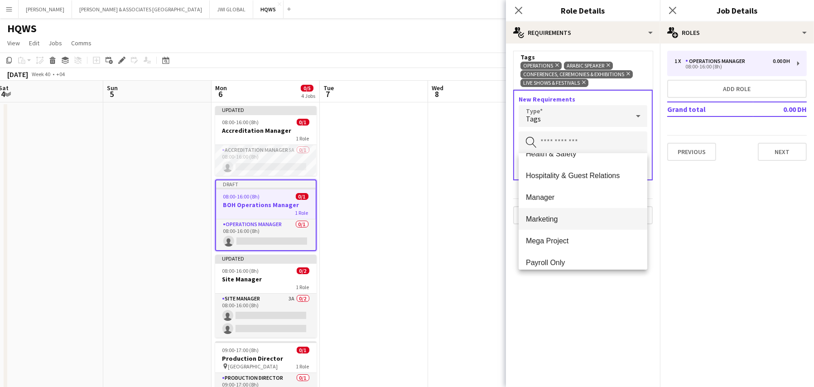
scroll to position [428, 0]
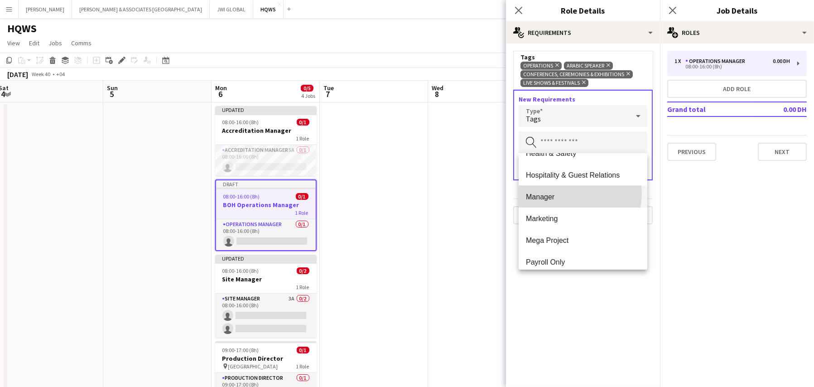
click at [564, 193] on span "Manager" at bounding box center [583, 197] width 114 height 9
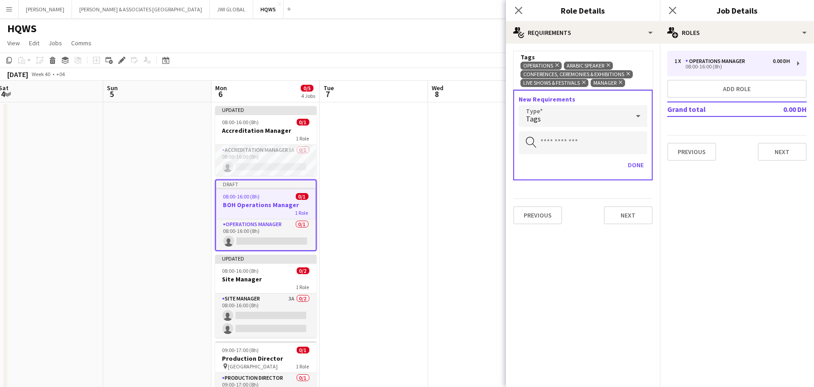
click at [557, 167] on div "Done" at bounding box center [583, 169] width 129 height 22
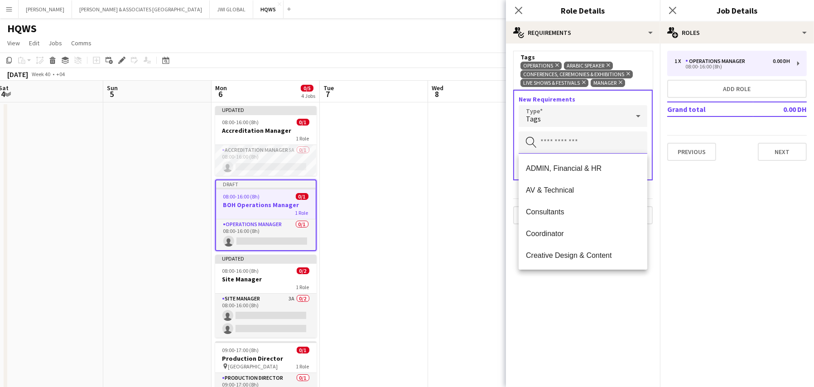
click at [555, 145] on input "text" at bounding box center [583, 142] width 129 height 23
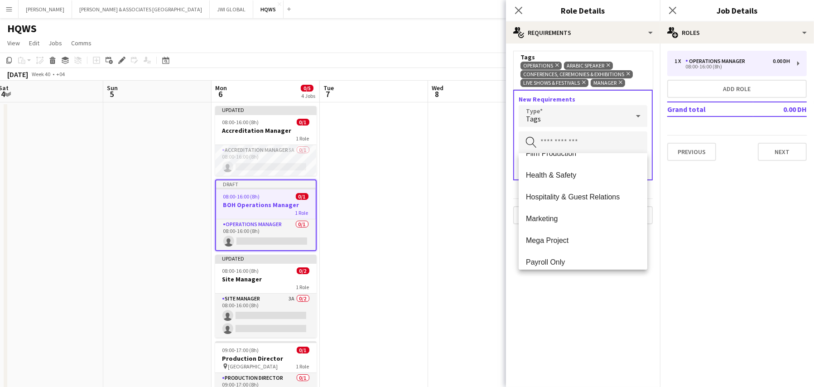
scroll to position [408, 0]
click at [583, 235] on span "Mega Project" at bounding box center [583, 239] width 114 height 9
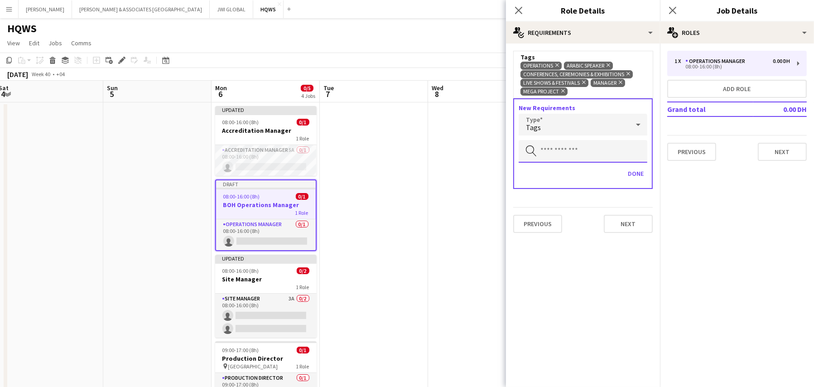
click at [562, 152] on input "text" at bounding box center [583, 151] width 129 height 23
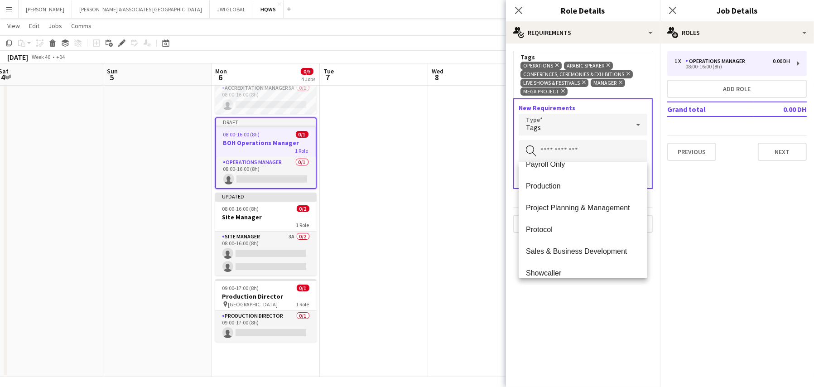
scroll to position [493, 0]
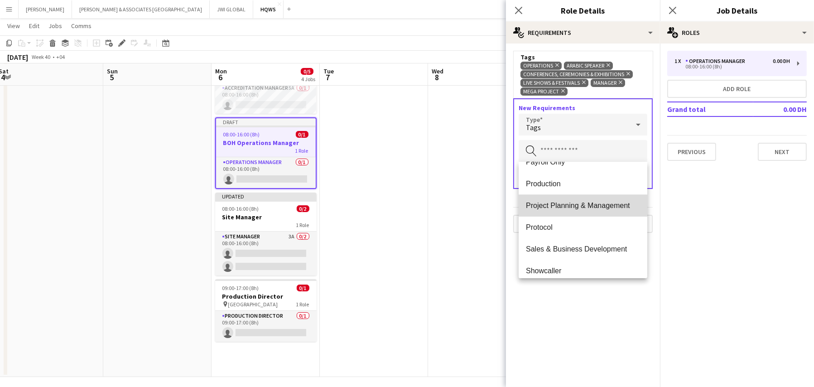
click at [593, 203] on span "Project Planning & Management" at bounding box center [583, 205] width 114 height 9
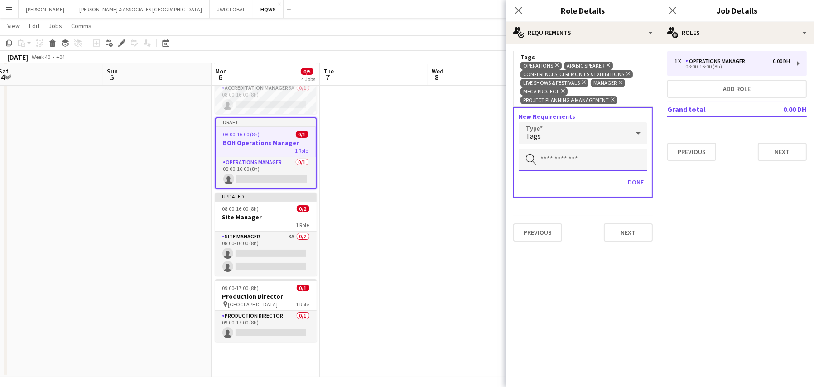
click at [587, 164] on input "text" at bounding box center [583, 160] width 129 height 23
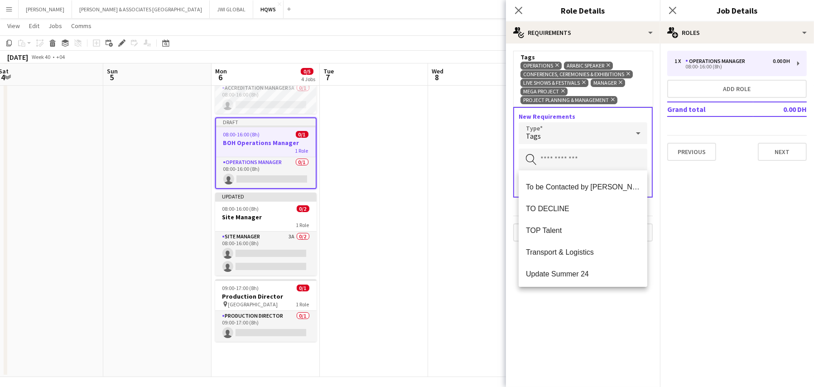
scroll to position [869, 0]
click at [566, 231] on span "TOP Talent" at bounding box center [583, 229] width 114 height 9
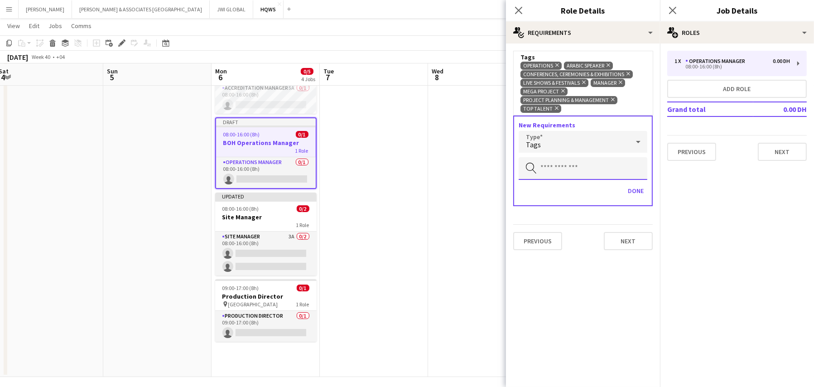
click at [571, 173] on input "text" at bounding box center [583, 168] width 129 height 23
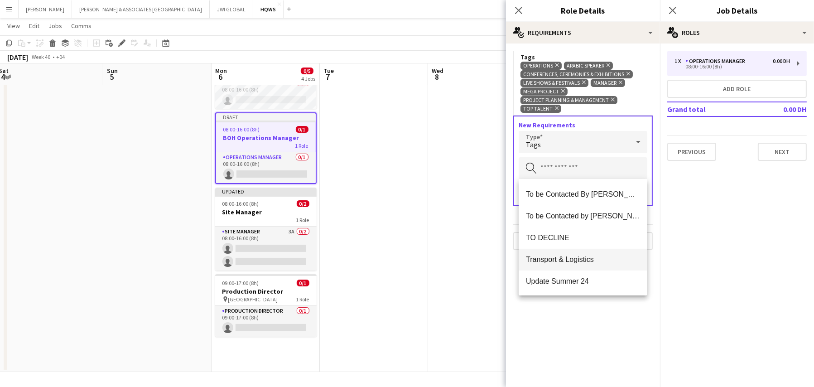
scroll to position [67, 0]
click at [612, 259] on span "Transport & Logistics" at bounding box center [583, 259] width 114 height 9
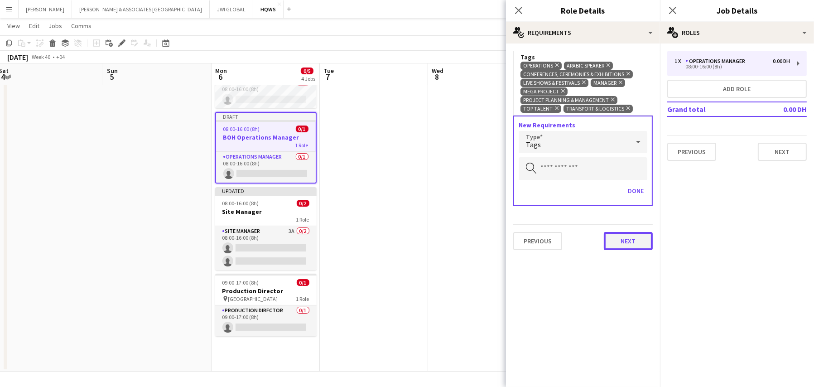
click at [613, 233] on button "Next" at bounding box center [628, 241] width 49 height 18
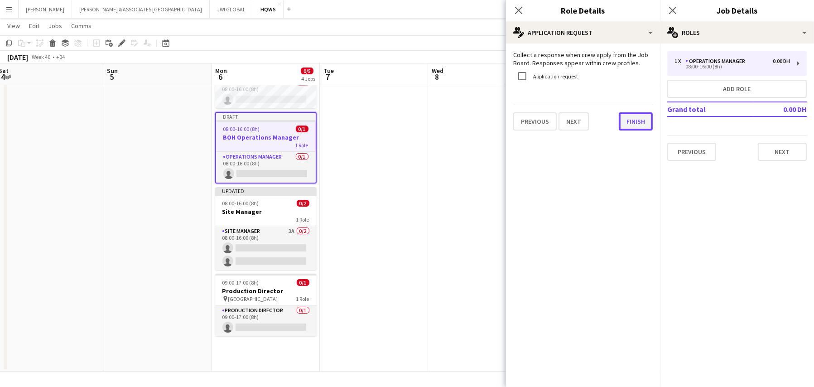
click at [634, 123] on button "Finish" at bounding box center [636, 121] width 34 height 18
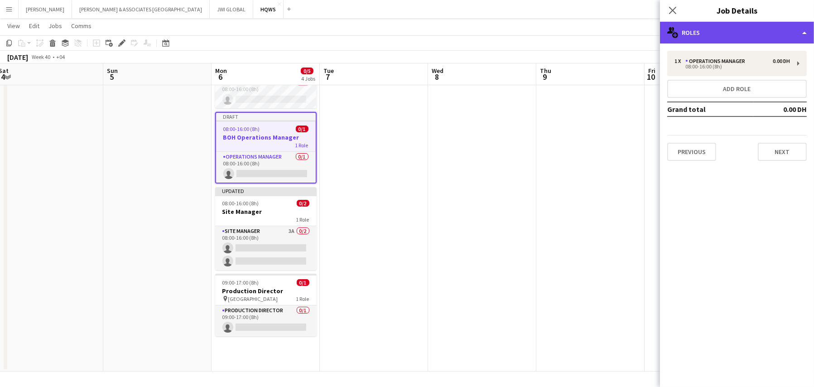
click at [712, 29] on div "multiple-users-add Roles" at bounding box center [737, 33] width 154 height 22
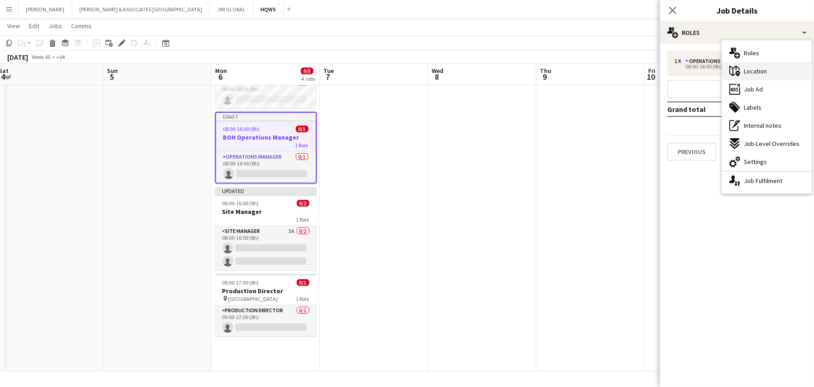
click at [737, 67] on icon at bounding box center [734, 71] width 10 height 10
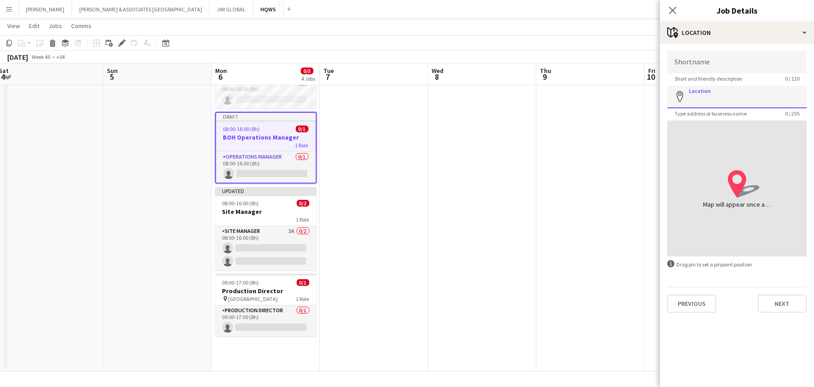
click at [731, 99] on input "Location" at bounding box center [737, 97] width 140 height 23
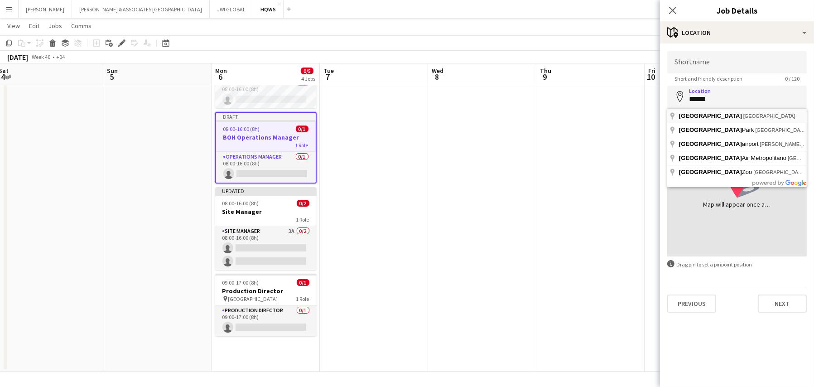
type input "**********"
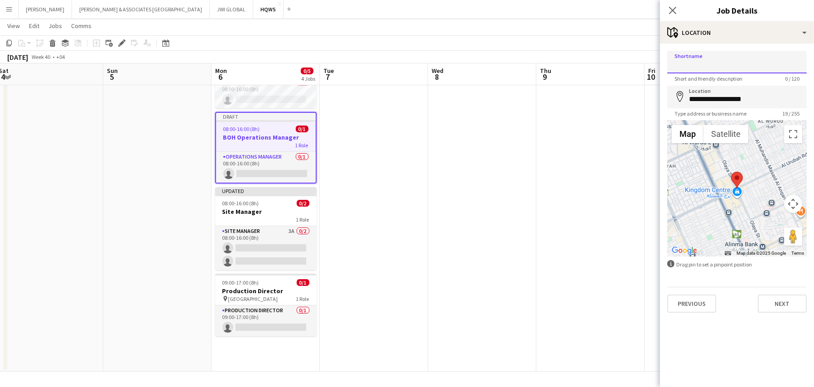
click at [701, 64] on input "Shortname" at bounding box center [737, 62] width 140 height 23
click at [752, 346] on mat-expansion-panel "**********" at bounding box center [737, 214] width 154 height 343
click at [777, 303] on button "Next" at bounding box center [782, 303] width 49 height 18
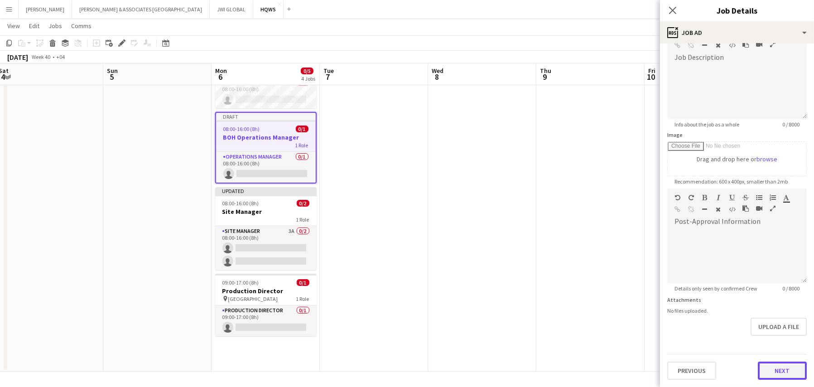
scroll to position [61, 0]
click at [774, 341] on form "**********" at bounding box center [737, 185] width 154 height 390
click at [779, 367] on button "Next" at bounding box center [782, 371] width 49 height 18
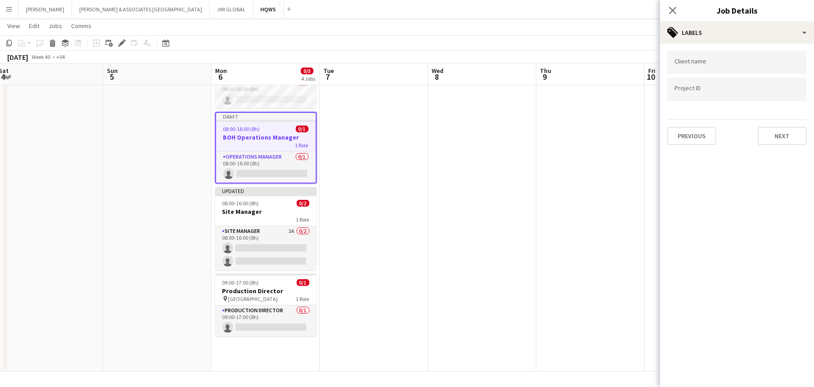
click at [693, 67] on div at bounding box center [737, 62] width 140 height 23
type input "****"
click at [713, 93] on div "HQWS" at bounding box center [737, 90] width 140 height 22
click at [703, 67] on icon "Remove tag" at bounding box center [701, 65] width 6 height 6
click at [769, 133] on button "Next" at bounding box center [782, 136] width 49 height 18
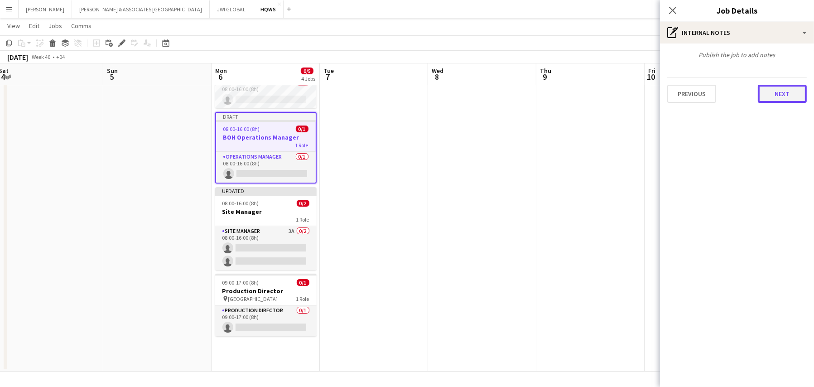
click at [777, 90] on button "Next" at bounding box center [782, 94] width 49 height 18
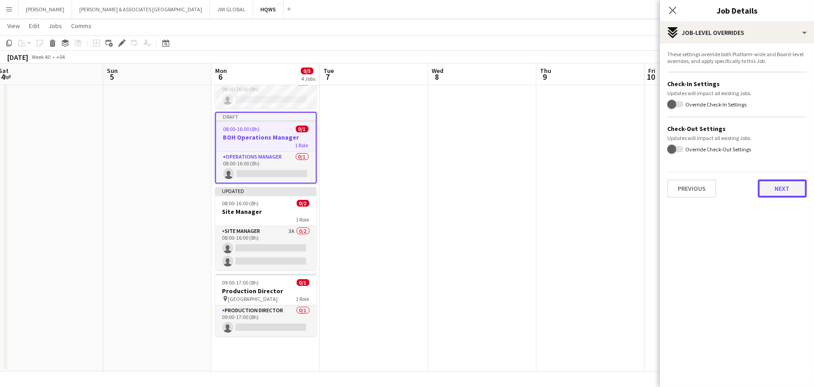
click at [776, 188] on button "Next" at bounding box center [782, 188] width 49 height 18
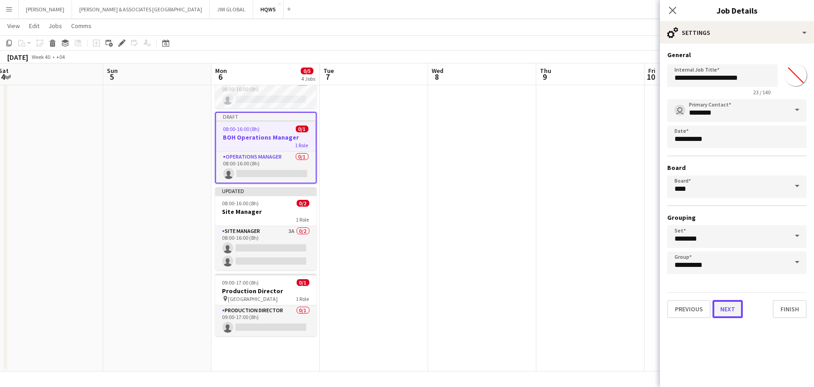
click at [730, 312] on button "Next" at bounding box center [728, 309] width 30 height 18
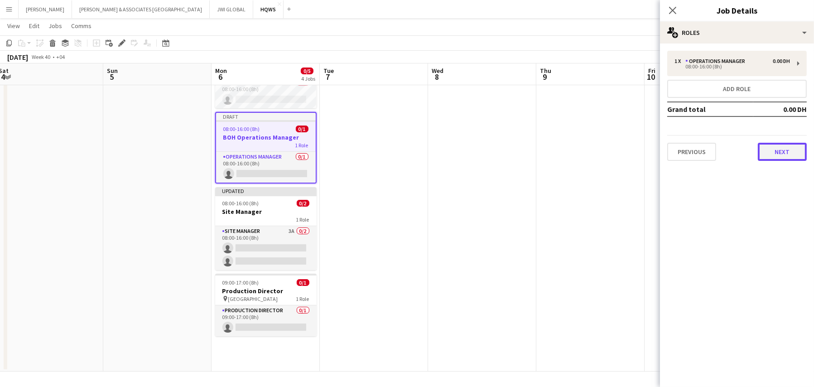
click at [772, 143] on button "Next" at bounding box center [782, 152] width 49 height 18
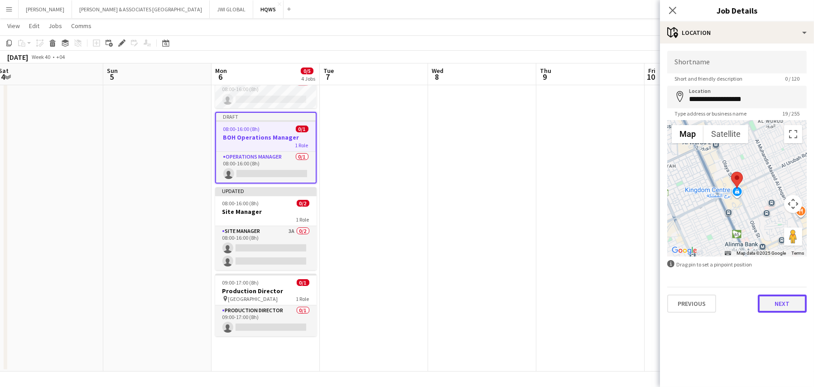
click at [784, 309] on button "Next" at bounding box center [782, 303] width 49 height 18
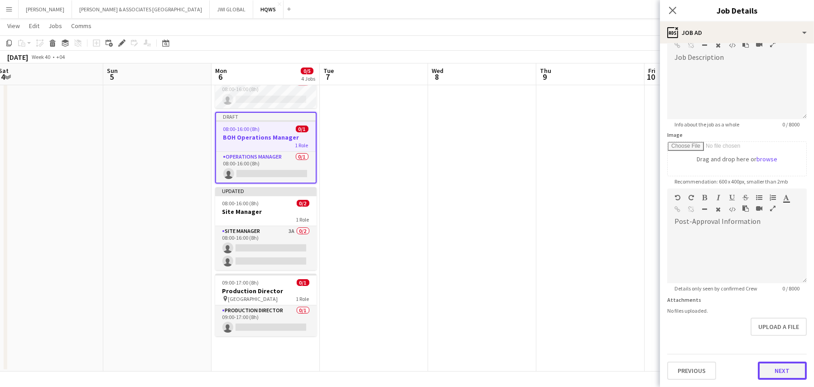
scroll to position [61, 0]
click at [786, 344] on form "**********" at bounding box center [737, 185] width 154 height 390
click at [785, 368] on button "Next" at bounding box center [782, 371] width 49 height 18
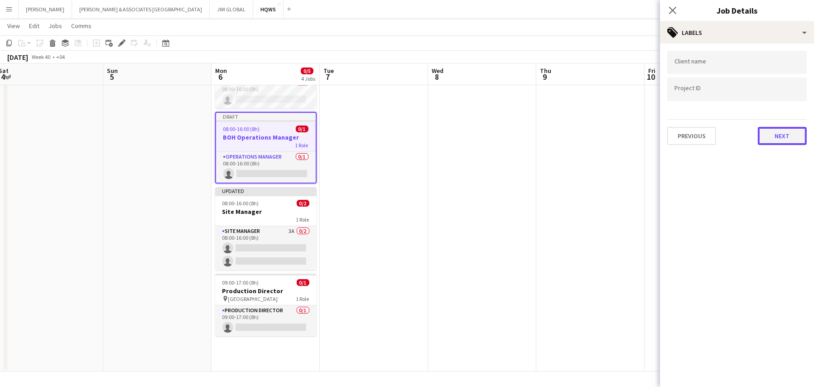
click at [769, 130] on button "Next" at bounding box center [782, 136] width 49 height 18
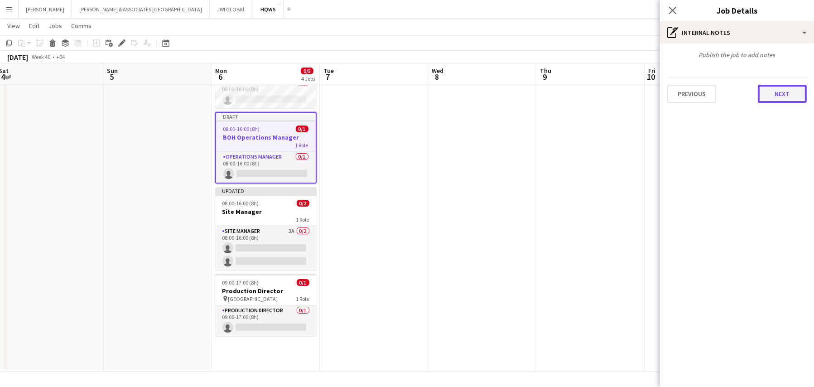
click at [771, 96] on button "Next" at bounding box center [782, 94] width 49 height 18
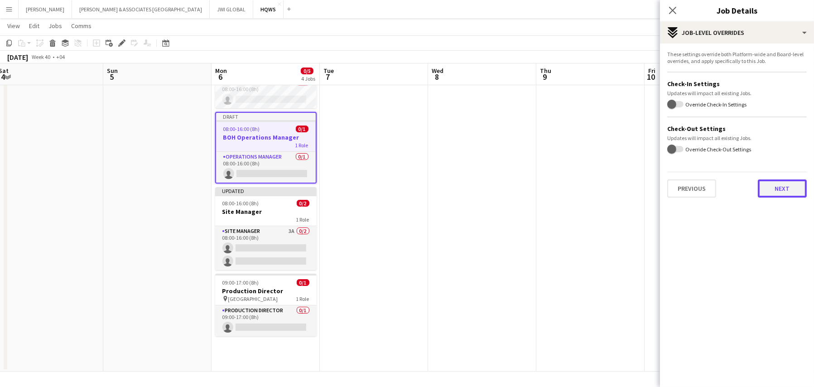
click at [791, 190] on button "Next" at bounding box center [782, 188] width 49 height 18
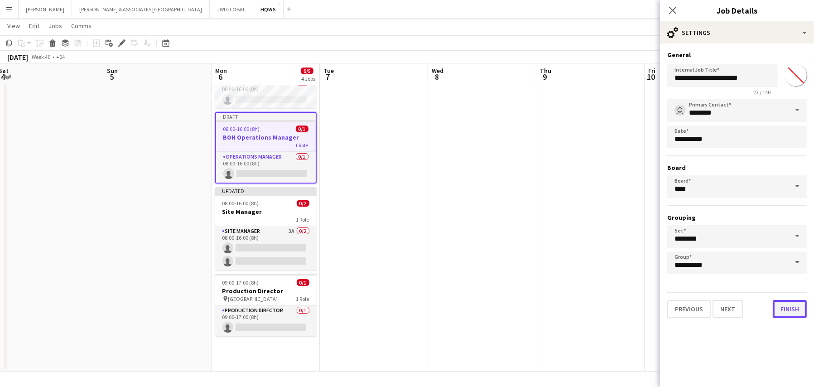
click at [792, 313] on button "Finish" at bounding box center [790, 309] width 34 height 18
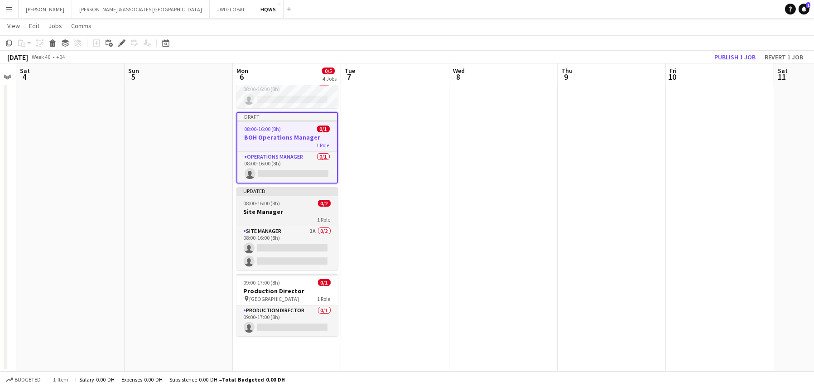
scroll to position [0, 308]
click at [285, 341] on app-date-cell "Updated 08:00-16:00 (8h) 0/1 Accreditation Manager 1 Role Accreditation Manager…" at bounding box center [287, 203] width 108 height 337
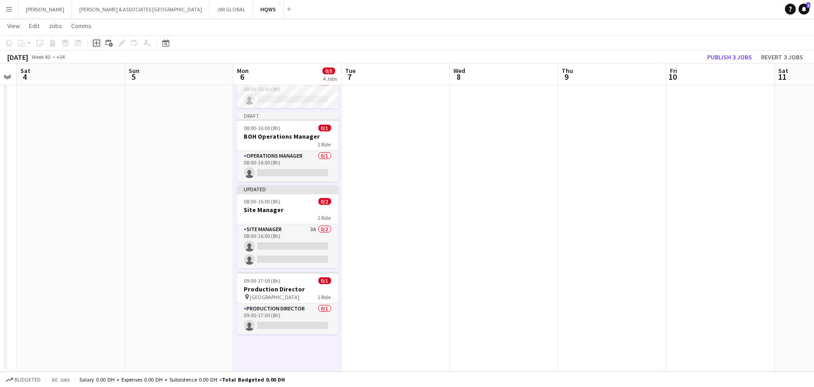
click at [95, 46] on icon at bounding box center [96, 42] width 7 height 7
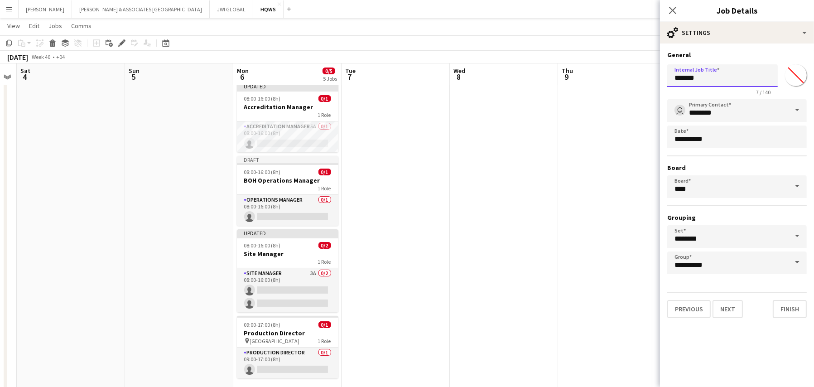
click at [699, 77] on input "*******" at bounding box center [722, 75] width 111 height 23
type input "*"
click at [687, 79] on input "**********" at bounding box center [722, 75] width 111 height 23
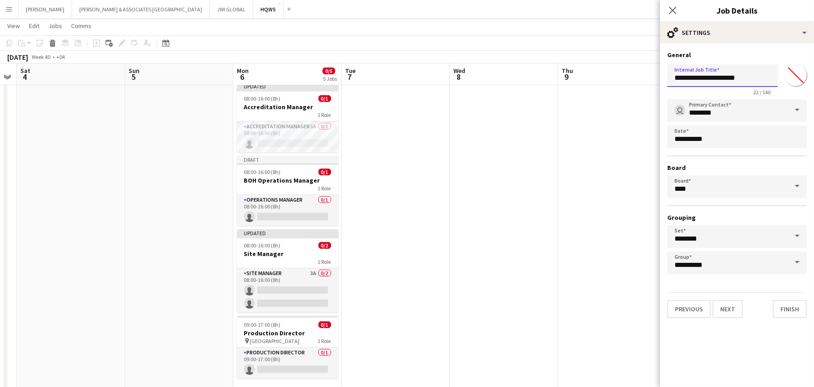
click at [675, 81] on input "**********" at bounding box center [722, 75] width 111 height 23
type input "**********"
click at [738, 311] on button "Next" at bounding box center [728, 309] width 30 height 18
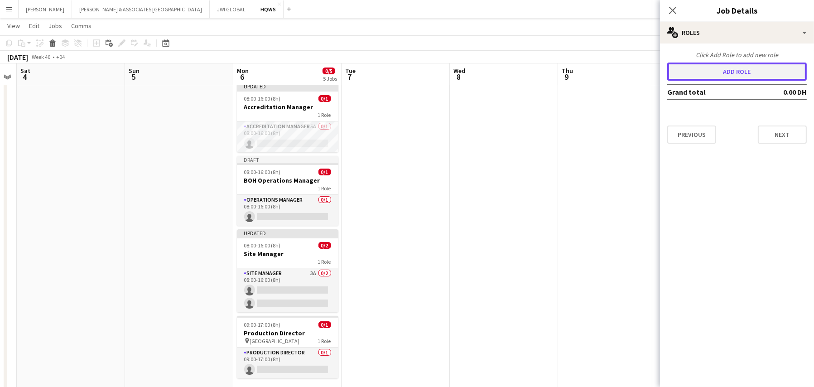
click at [741, 71] on button "Add role" at bounding box center [737, 72] width 140 height 18
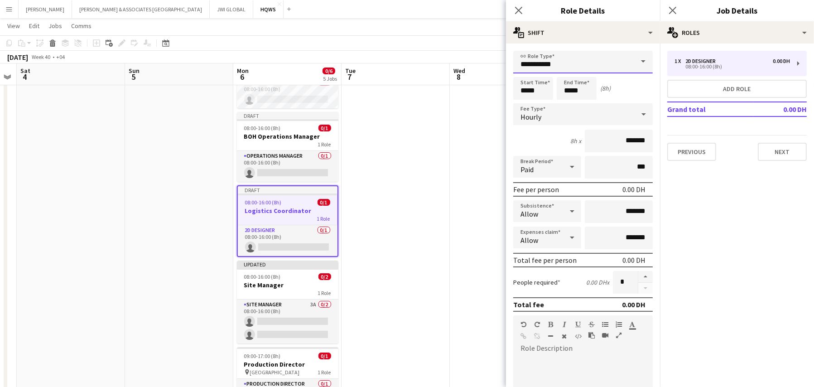
drag, startPoint x: 549, startPoint y: 61, endPoint x: 582, endPoint y: 61, distance: 33.1
click at [557, 61] on input "**********" at bounding box center [583, 62] width 140 height 23
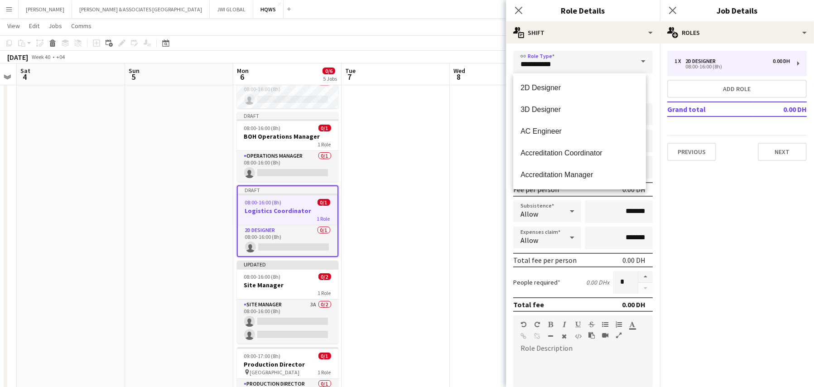
click at [634, 63] on span at bounding box center [643, 62] width 19 height 22
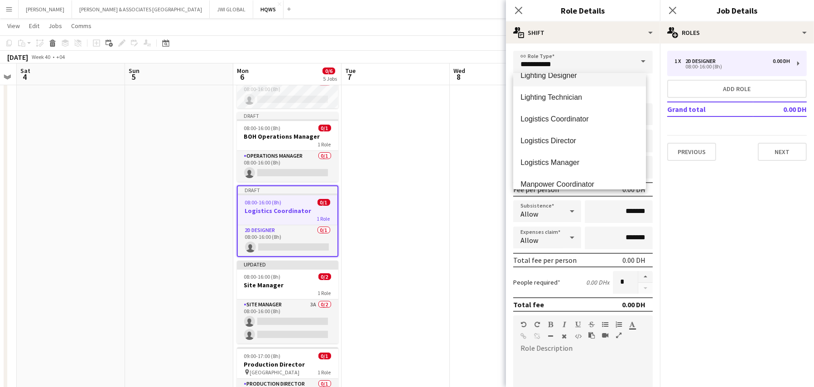
scroll to position [1661, 0]
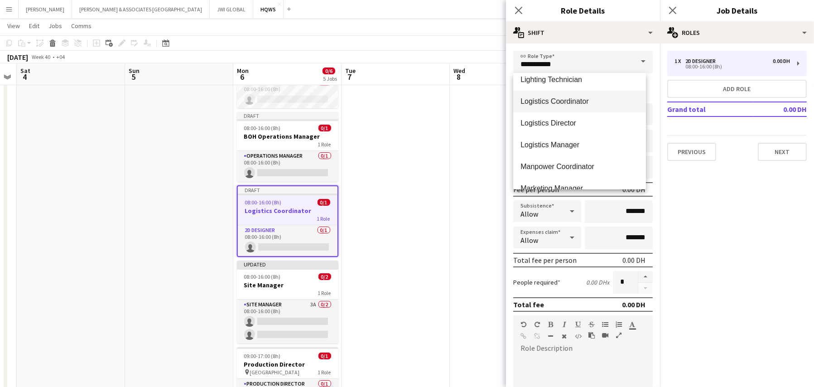
click at [597, 105] on span "Logistics Coordinator" at bounding box center [580, 101] width 118 height 9
type input "**********"
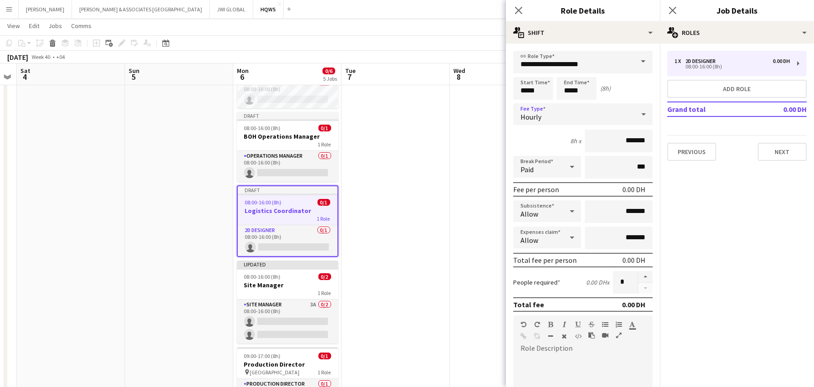
click at [595, 113] on div "Hourly" at bounding box center [573, 114] width 121 height 22
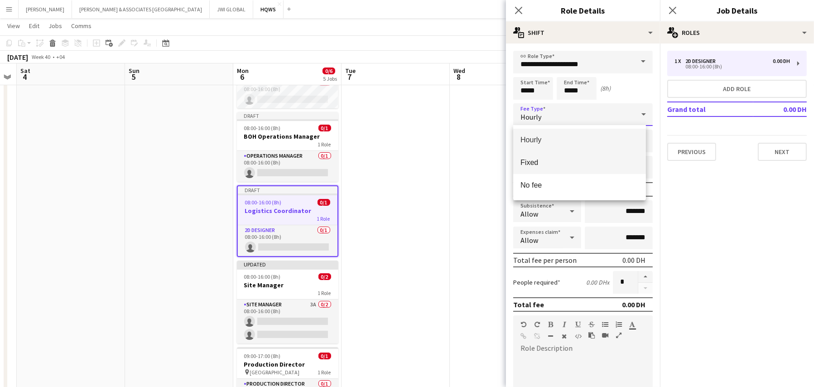
click at [594, 161] on span "Fixed" at bounding box center [580, 162] width 118 height 9
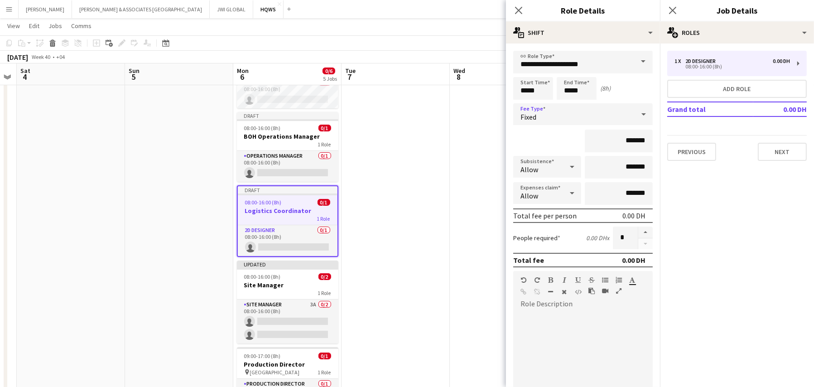
click at [560, 320] on div at bounding box center [583, 365] width 140 height 109
paste div "To enrich screen reader interactions, please activate Accessibility in Grammarl…"
click at [558, 322] on div "To enrich screen reader interactions, please activate Accessibility in Grammarl…" at bounding box center [579, 365] width 133 height 109
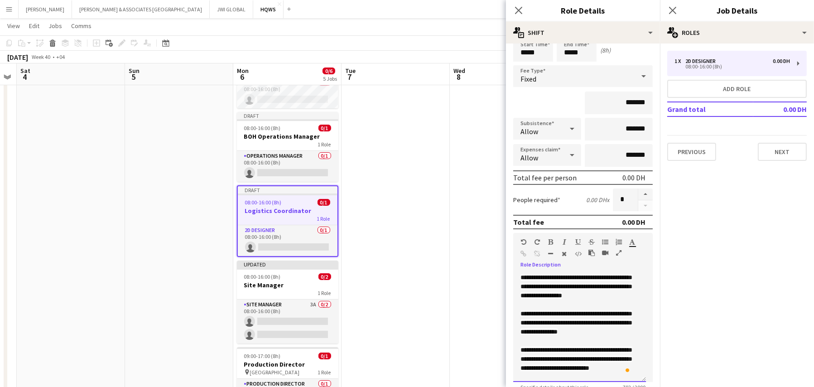
scroll to position [0, 0]
click at [774, 155] on button "Next" at bounding box center [782, 152] width 49 height 18
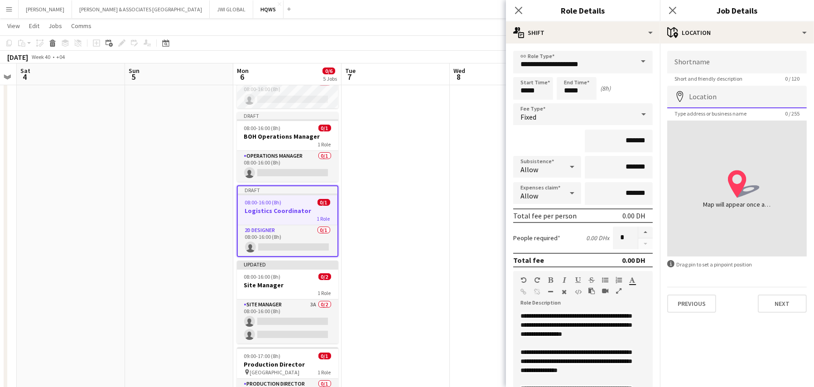
click at [703, 96] on input "Location" at bounding box center [737, 97] width 140 height 23
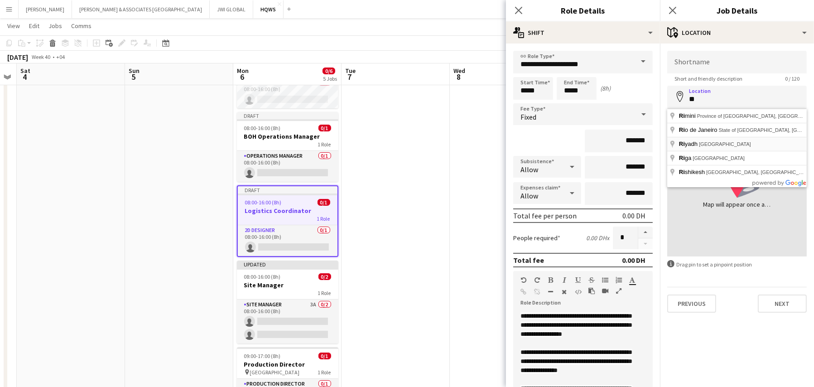
type input "**********"
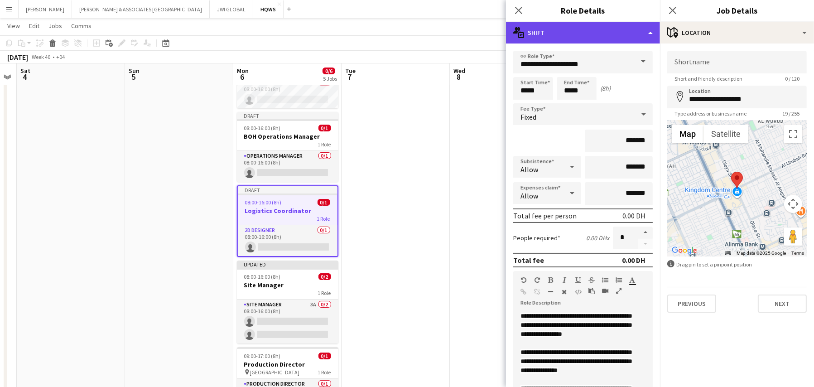
click at [611, 30] on div "multiple-actions-text Shift" at bounding box center [583, 33] width 154 height 22
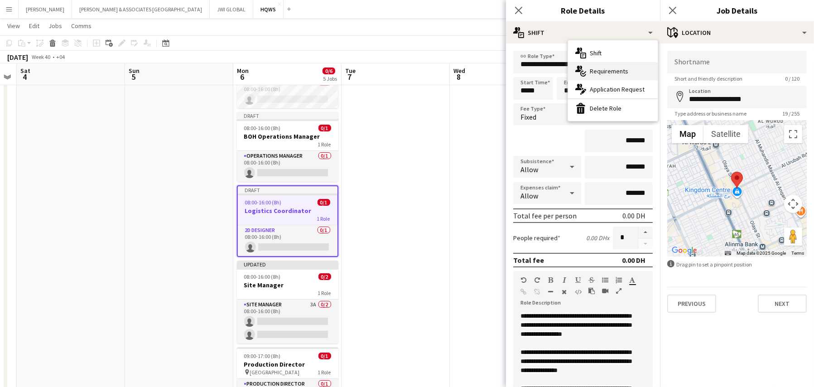
click at [617, 70] on span "Requirements" at bounding box center [609, 71] width 39 height 8
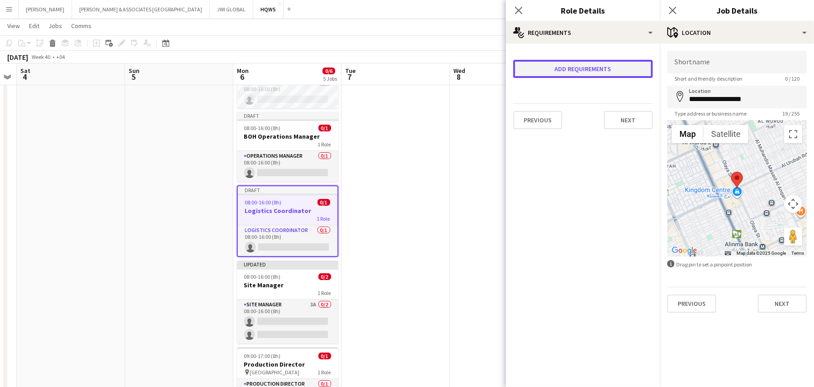
click at [617, 69] on button "Add requirements" at bounding box center [583, 69] width 140 height 18
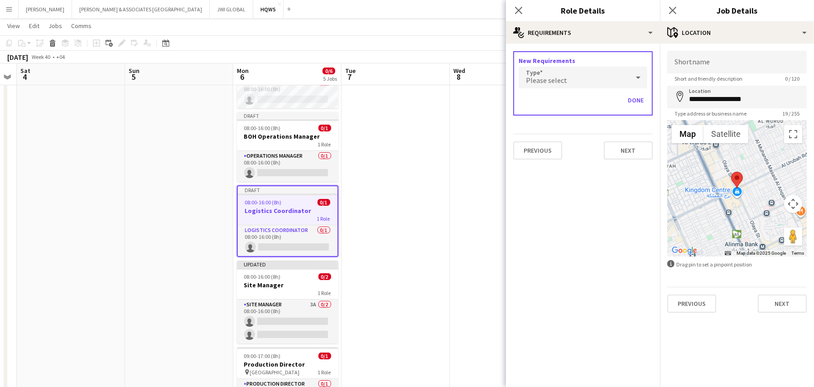
click at [612, 73] on div "Please select" at bounding box center [574, 78] width 111 height 22
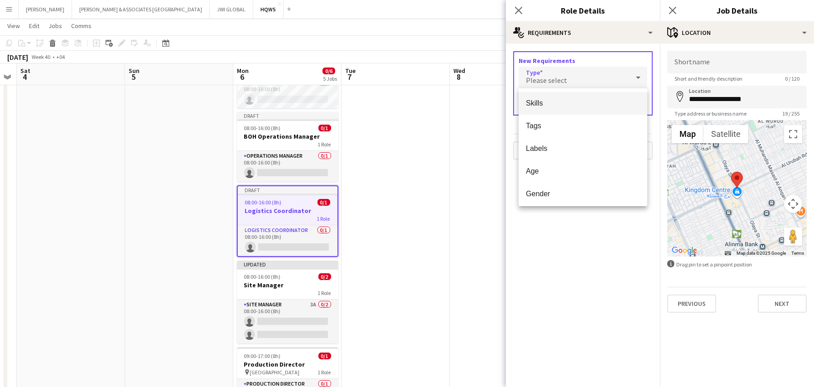
click at [601, 106] on span "Skills" at bounding box center [583, 103] width 114 height 9
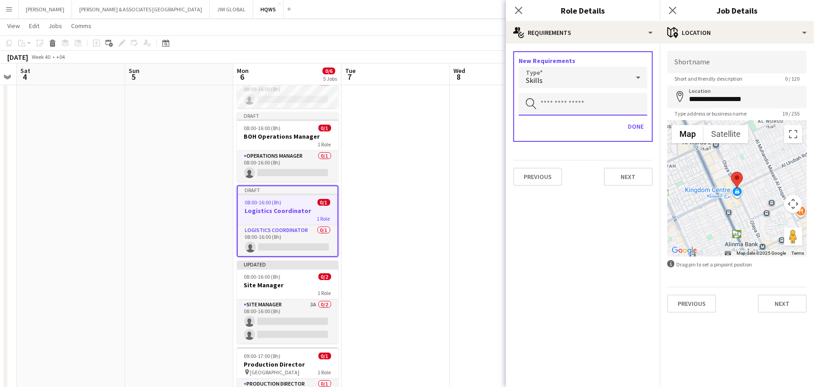
click at [600, 100] on input "text" at bounding box center [583, 104] width 129 height 23
type input "*"
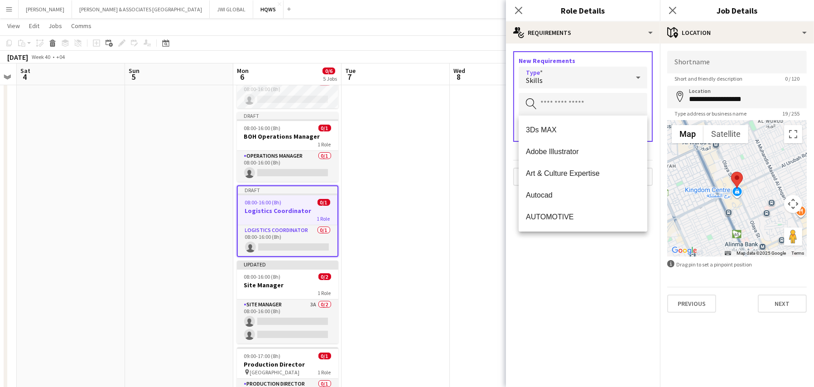
click at [576, 75] on div "Skills" at bounding box center [574, 78] width 111 height 22
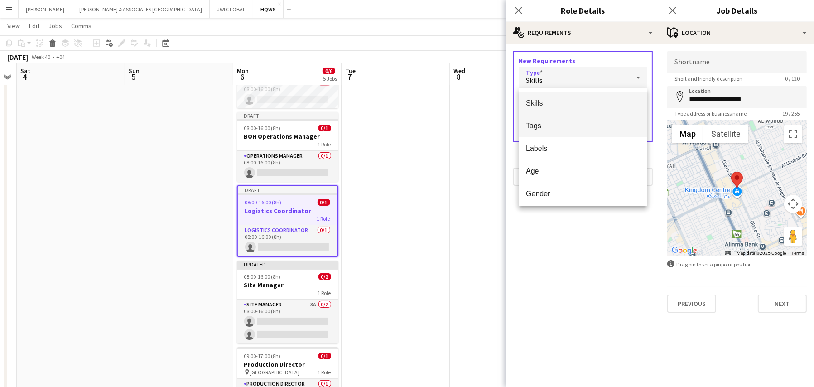
click at [567, 115] on mat-option "Tags" at bounding box center [583, 126] width 129 height 23
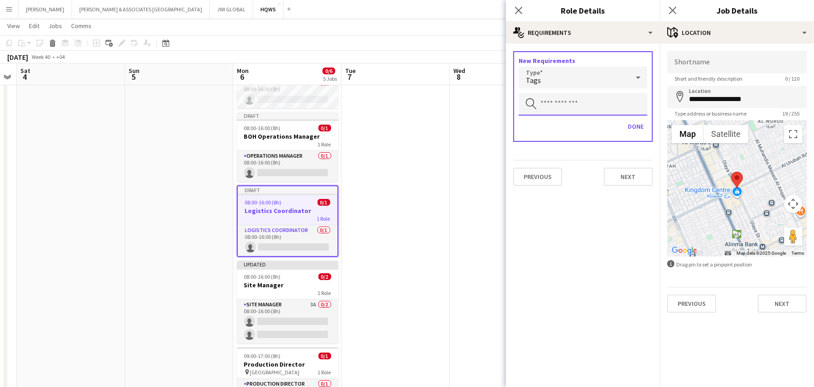
click at [573, 99] on input "text" at bounding box center [583, 104] width 129 height 23
type input "***"
click at [577, 132] on span "Transport & Logistics" at bounding box center [583, 129] width 114 height 9
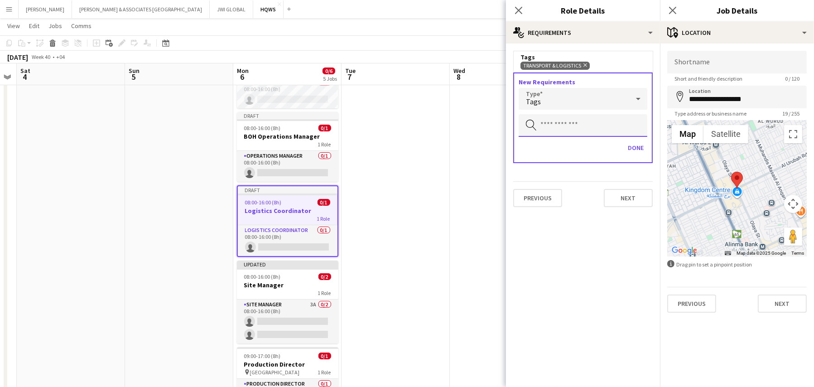
click at [566, 124] on input "text" at bounding box center [583, 125] width 129 height 23
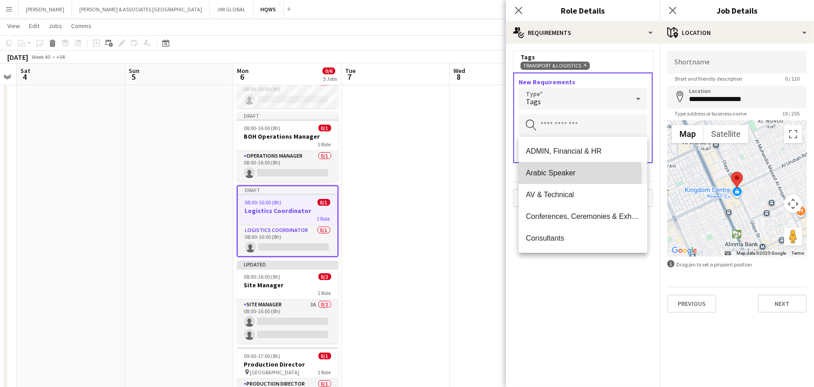
click at [560, 175] on span "Arabic Speaker" at bounding box center [583, 173] width 114 height 9
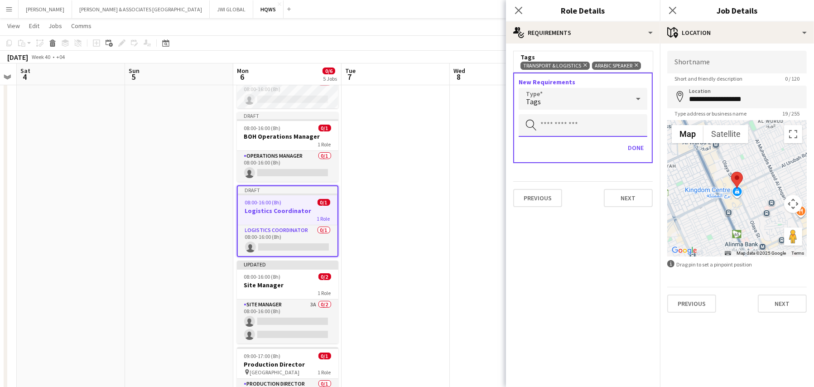
click at [569, 125] on input "text" at bounding box center [583, 125] width 129 height 23
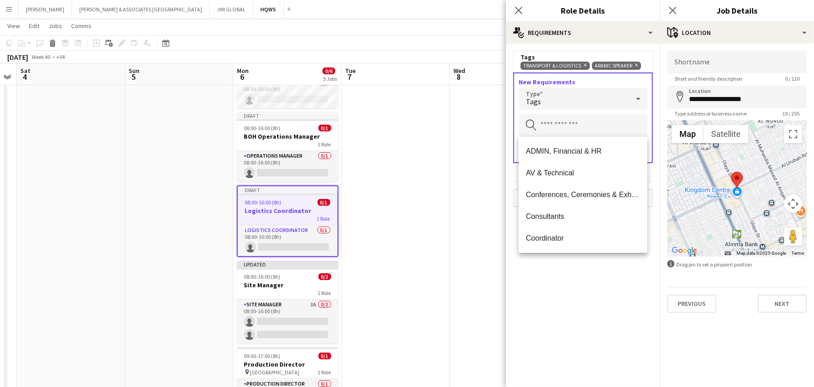
click at [563, 194] on span "Conferences, Ceremonies & Exhibitions" at bounding box center [583, 194] width 114 height 9
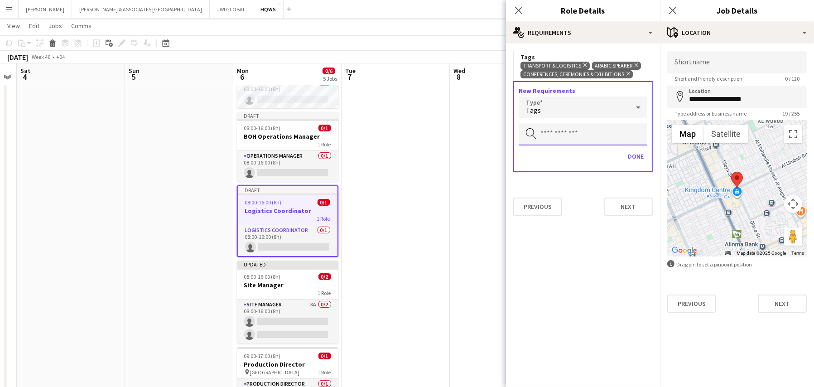
click at [576, 133] on input "text" at bounding box center [583, 134] width 129 height 23
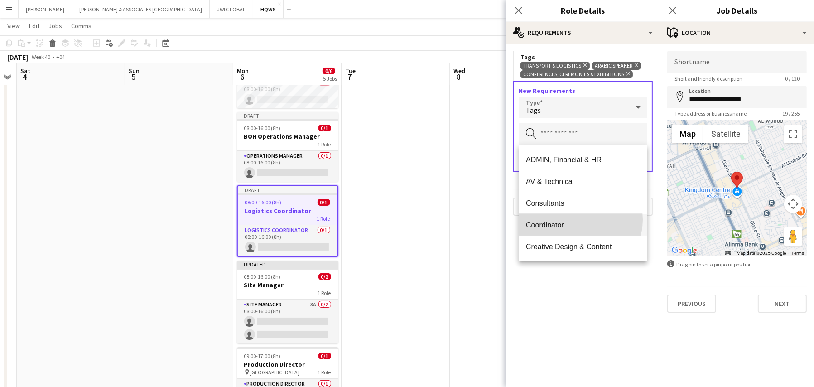
click at [577, 220] on mat-option "Coordinator" at bounding box center [583, 225] width 129 height 22
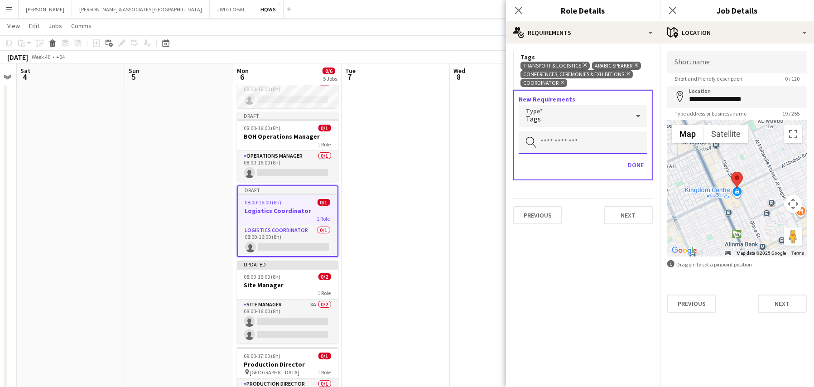
click at [584, 134] on input "text" at bounding box center [583, 142] width 129 height 23
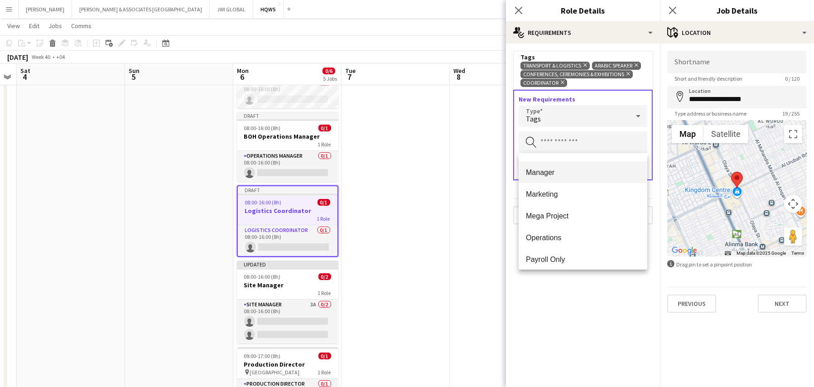
scroll to position [453, 0]
click at [565, 216] on span "Mega Project" at bounding box center [583, 215] width 114 height 9
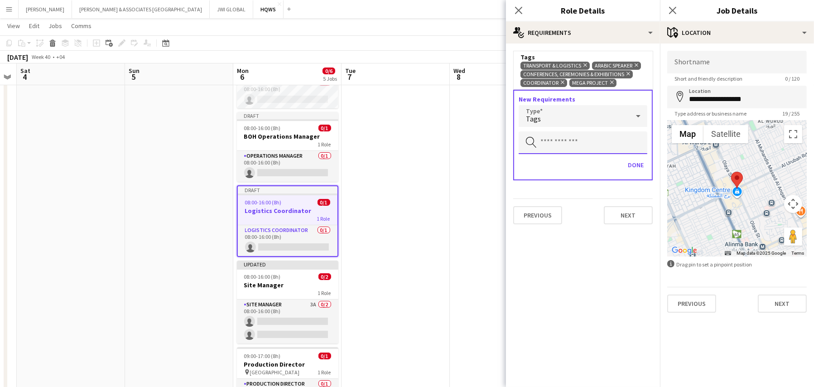
click at [567, 137] on input "text" at bounding box center [583, 142] width 129 height 23
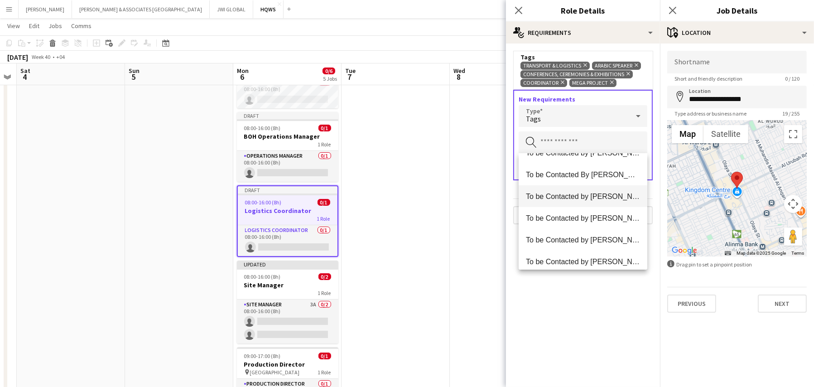
scroll to position [680, 0]
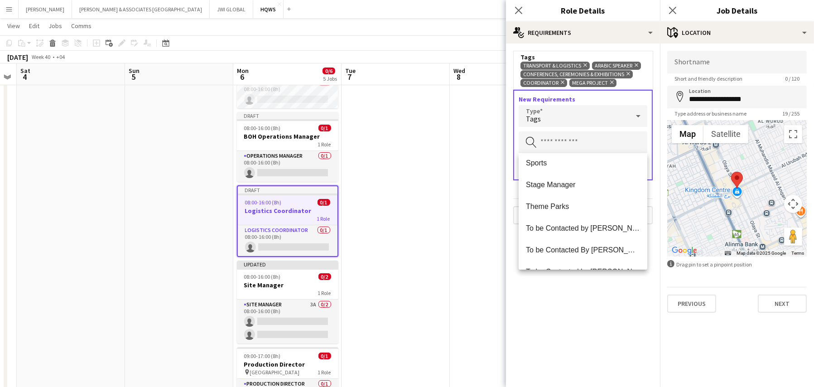
drag, startPoint x: 570, startPoint y: 208, endPoint x: 574, endPoint y: 206, distance: 4.7
click at [570, 207] on span "Theme Parks" at bounding box center [583, 206] width 114 height 9
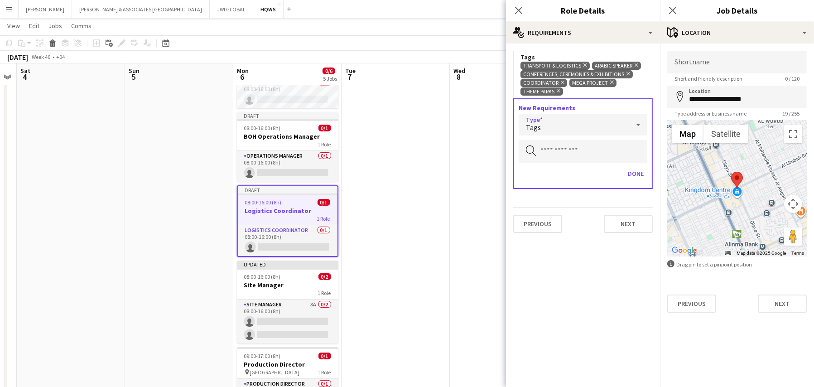
click at [568, 120] on div "Tags" at bounding box center [574, 125] width 111 height 22
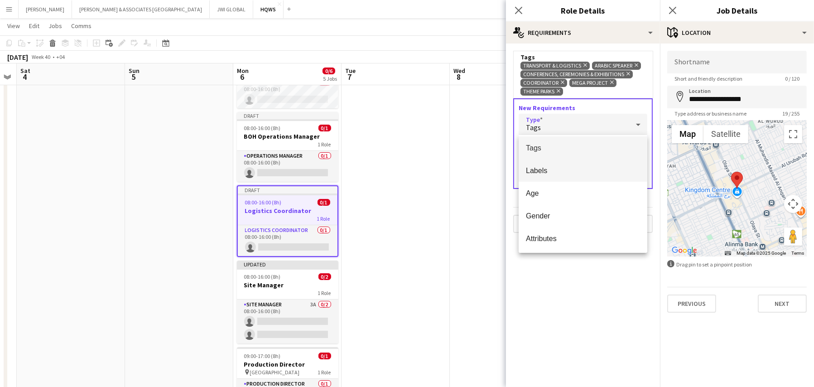
scroll to position [0, 0]
click at [583, 157] on mat-option "Skills" at bounding box center [583, 150] width 129 height 23
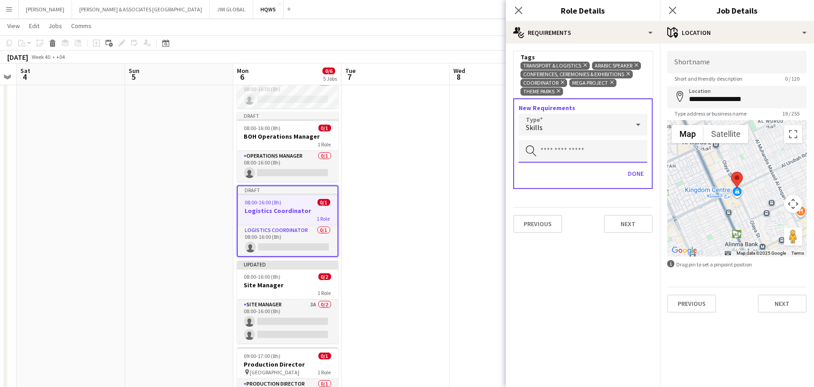
click at [586, 153] on input "text" at bounding box center [583, 151] width 129 height 23
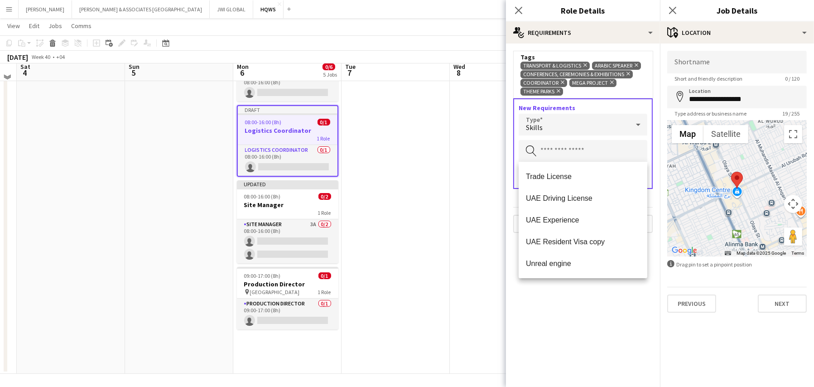
scroll to position [149, 0]
click at [555, 285] on mat-expansion-panel "medal-empty Requirements Tags Transport & Logistics Remove Arabic Speaker Remov…" at bounding box center [583, 214] width 154 height 343
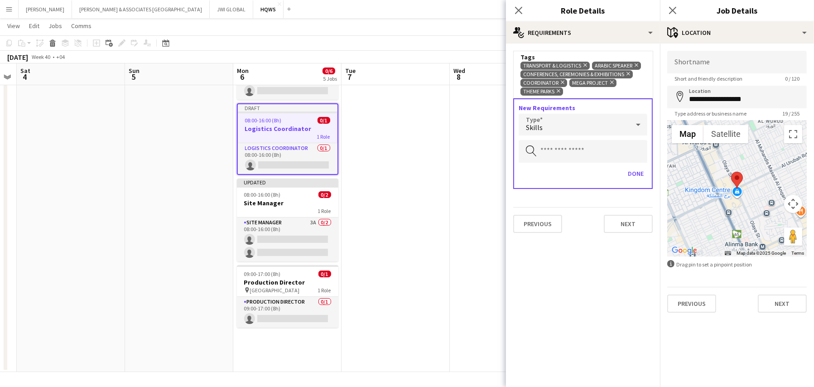
click at [582, 114] on div "Skills" at bounding box center [574, 125] width 111 height 22
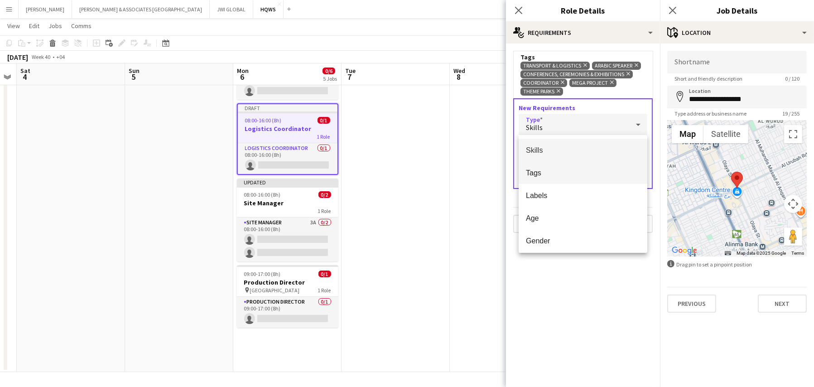
click at [566, 169] on span "Tags" at bounding box center [583, 173] width 114 height 9
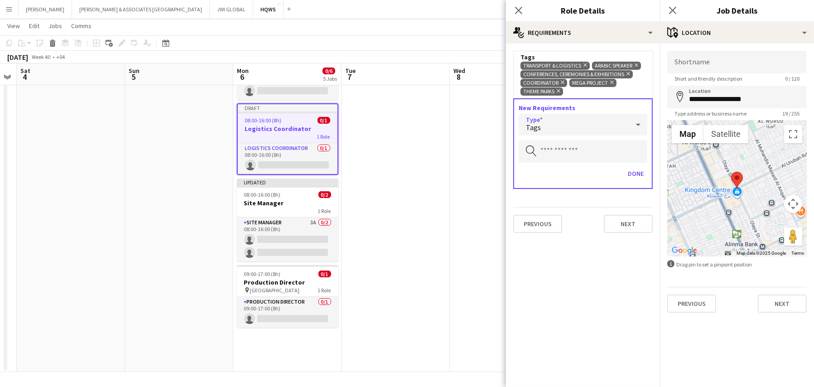
click at [584, 121] on div "Tags" at bounding box center [574, 125] width 111 height 22
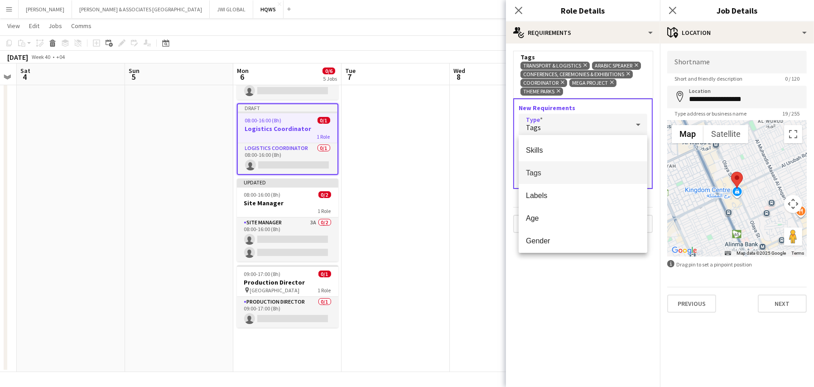
click at [579, 175] on span "Tags" at bounding box center [583, 173] width 114 height 9
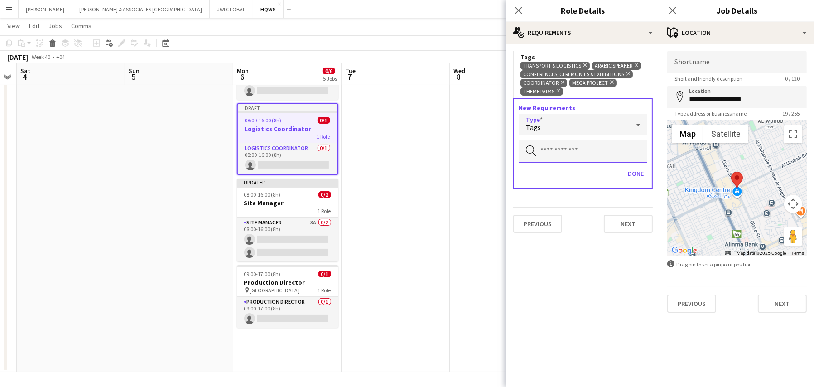
click at [581, 159] on input "text" at bounding box center [583, 151] width 129 height 23
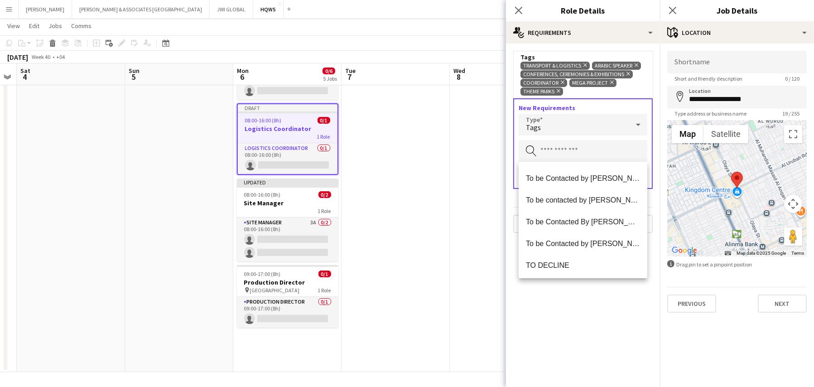
scroll to position [891, 0]
drag, startPoint x: 589, startPoint y: 332, endPoint x: 594, endPoint y: 322, distance: 11.5
click at [590, 327] on mat-expansion-panel "medal-empty Requirements Tags Transport & Logistics Remove Arabic Speaker Remov…" at bounding box center [583, 214] width 154 height 343
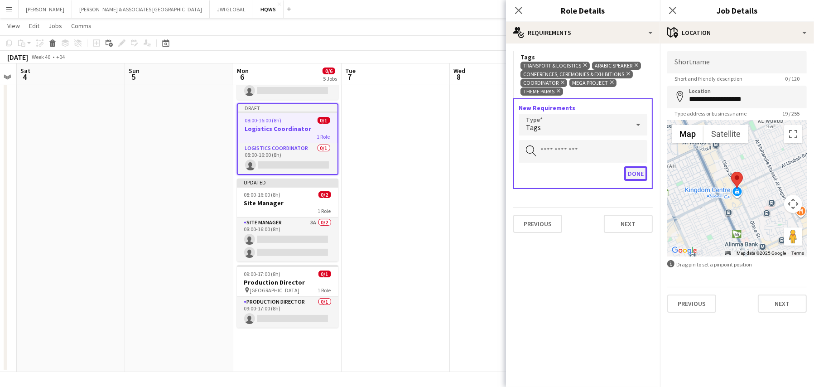
click at [630, 170] on button "Done" at bounding box center [635, 173] width 23 height 14
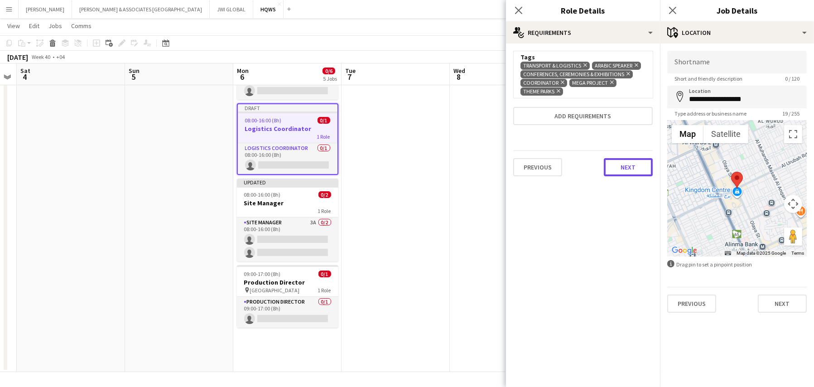
click at [618, 167] on button "Next" at bounding box center [628, 167] width 49 height 18
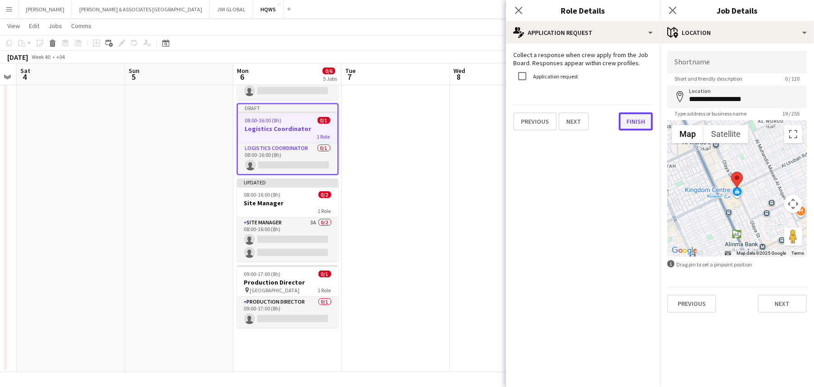
click at [633, 125] on button "Finish" at bounding box center [636, 121] width 34 height 18
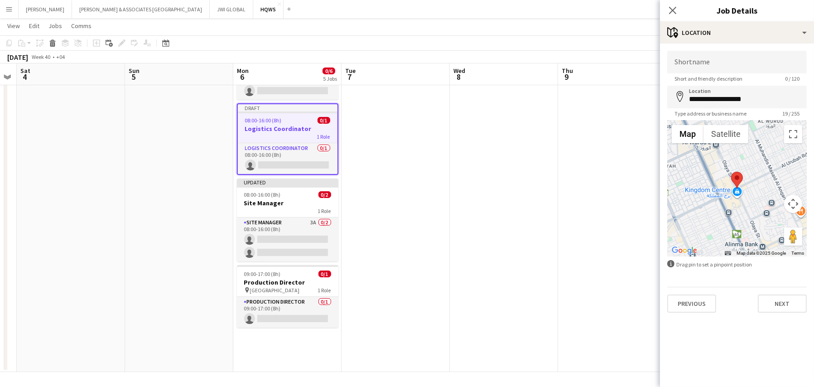
click at [779, 292] on div "Previous Next" at bounding box center [737, 300] width 140 height 26
click at [781, 298] on button "Next" at bounding box center [782, 303] width 49 height 18
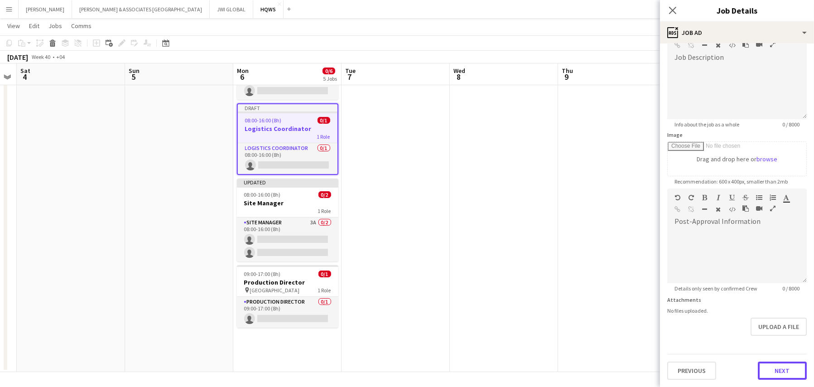
click at [768, 346] on form "**********" at bounding box center [737, 185] width 154 height 390
click at [765, 365] on button "Next" at bounding box center [782, 371] width 49 height 18
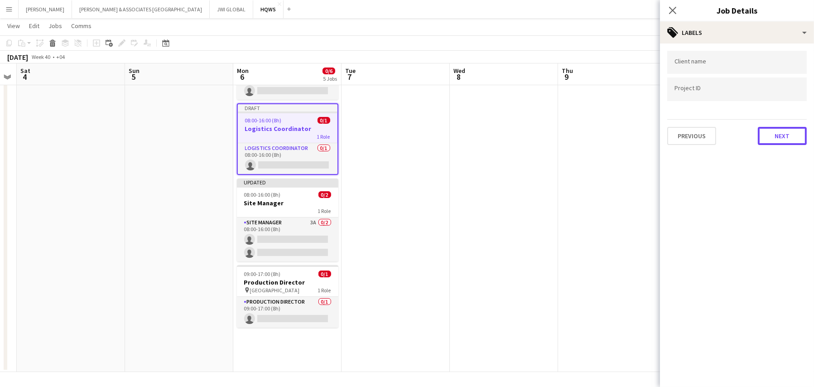
click at [770, 140] on button "Next" at bounding box center [782, 136] width 49 height 18
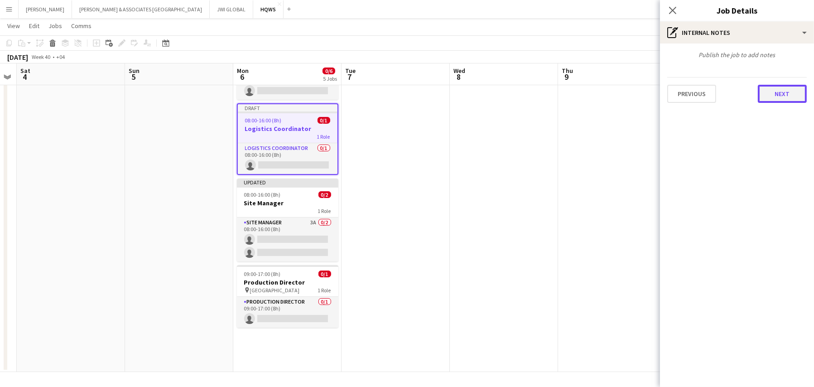
click at [776, 96] on button "Next" at bounding box center [782, 94] width 49 height 18
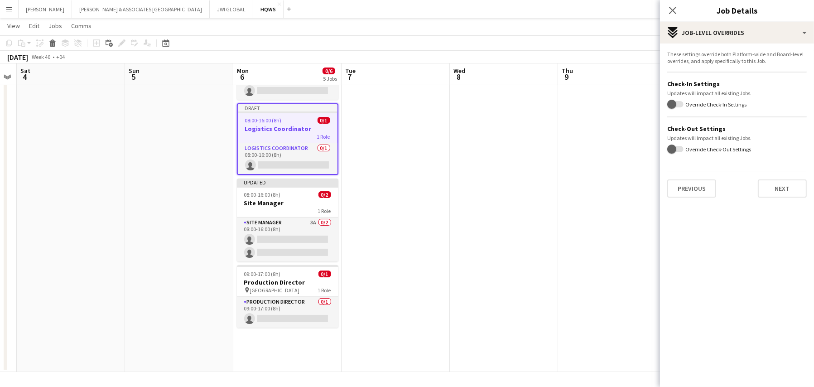
click at [776, 177] on div "Previous Next" at bounding box center [737, 185] width 140 height 26
click at [776, 186] on button "Next" at bounding box center [782, 188] width 49 height 18
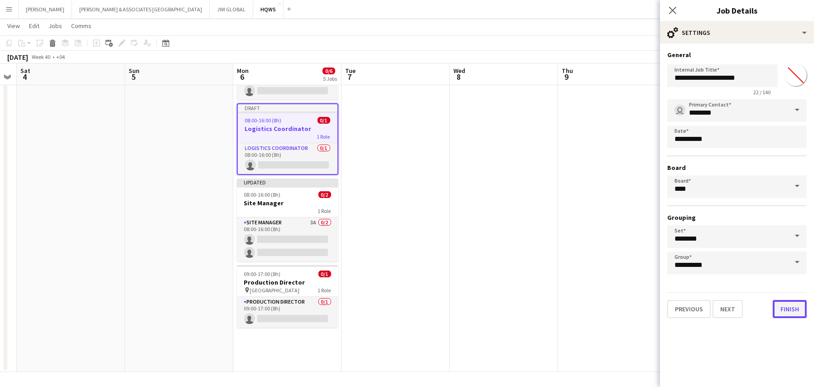
click at [789, 309] on button "Finish" at bounding box center [790, 309] width 34 height 18
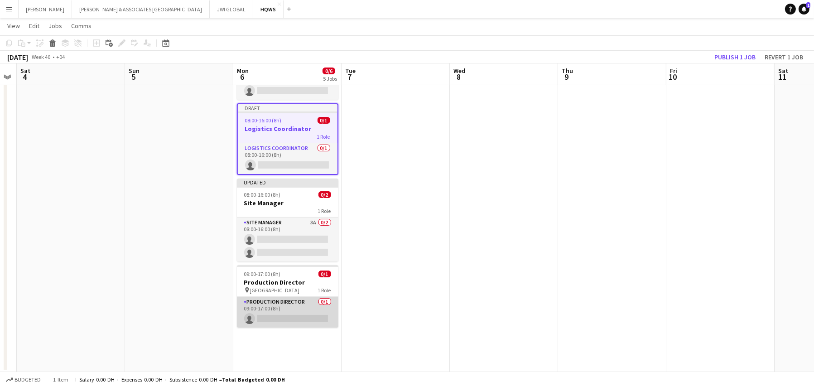
click at [294, 312] on app-card-role "Production Director 0/1 09:00-17:00 (8h) single-neutral-actions" at bounding box center [287, 312] width 101 height 31
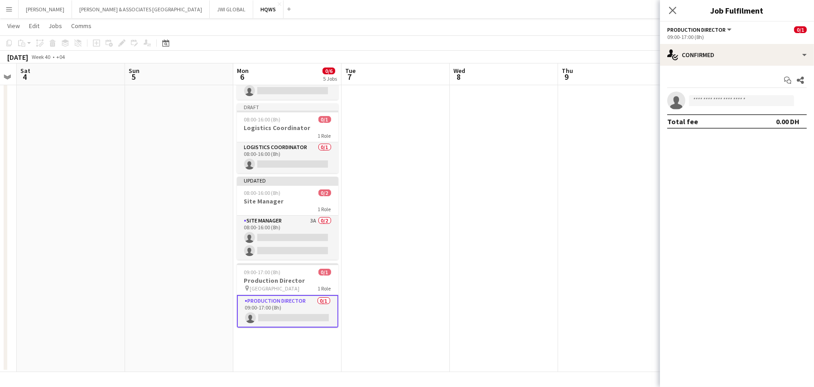
click at [388, 250] on app-date-cell at bounding box center [396, 162] width 108 height 419
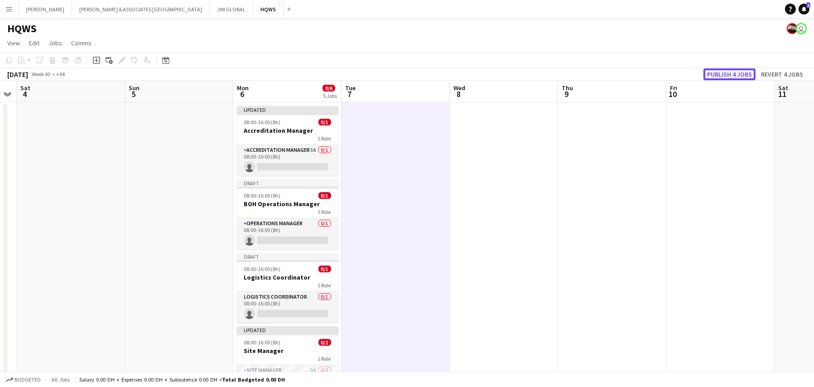
click at [745, 75] on button "Publish 4 jobs" at bounding box center [730, 74] width 52 height 12
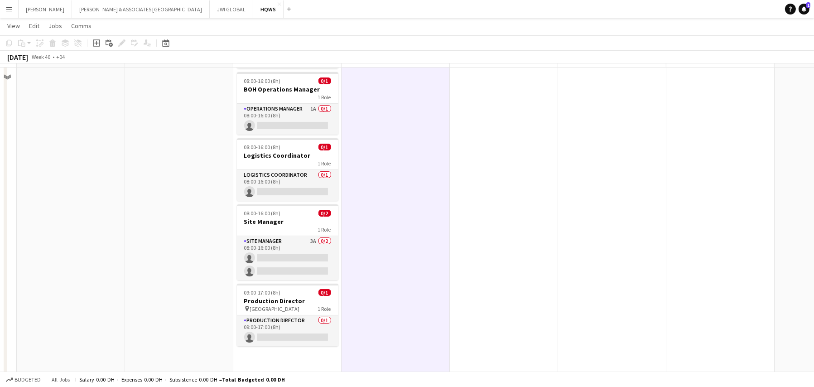
scroll to position [120, 0]
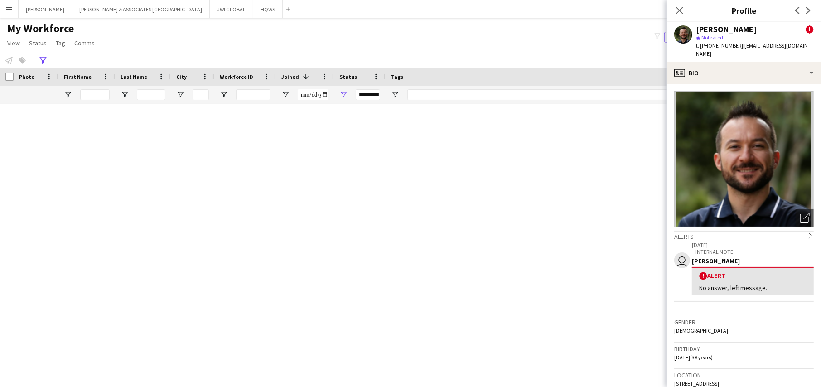
scroll to position [680, 0]
